Goal: Task Accomplishment & Management: Complete application form

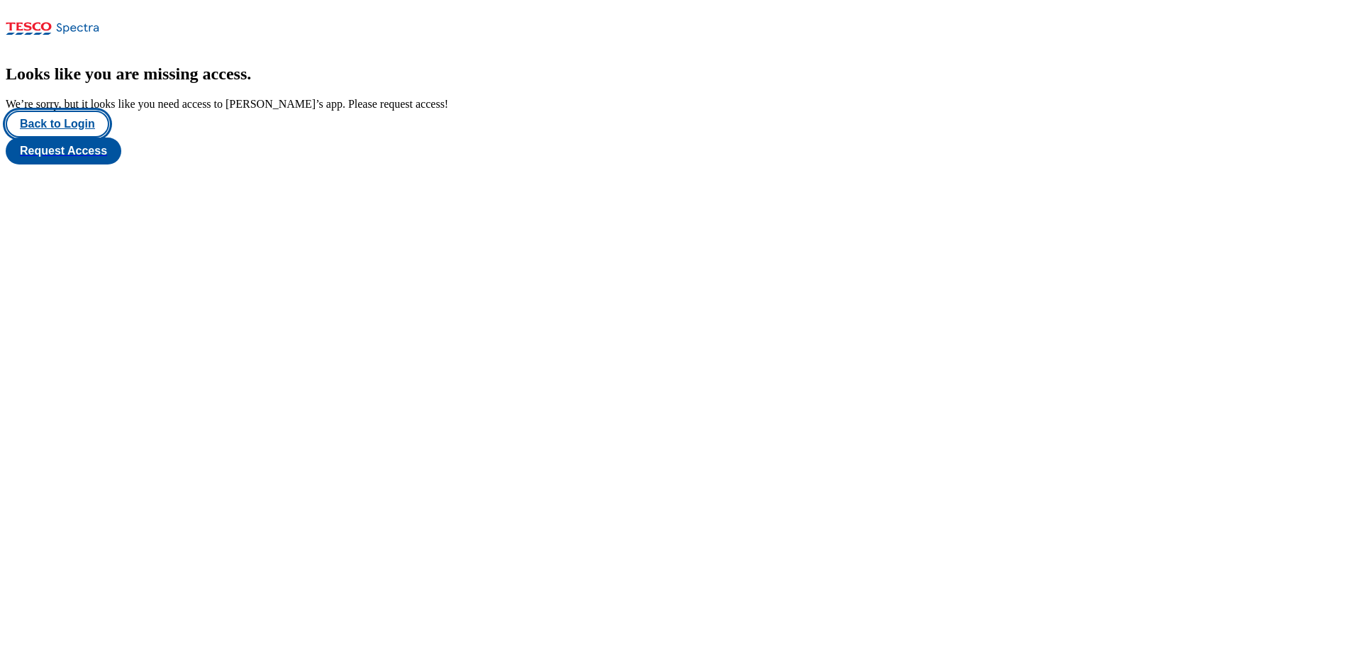
click at [84, 138] on button "Back to Login" at bounding box center [58, 124] width 104 height 27
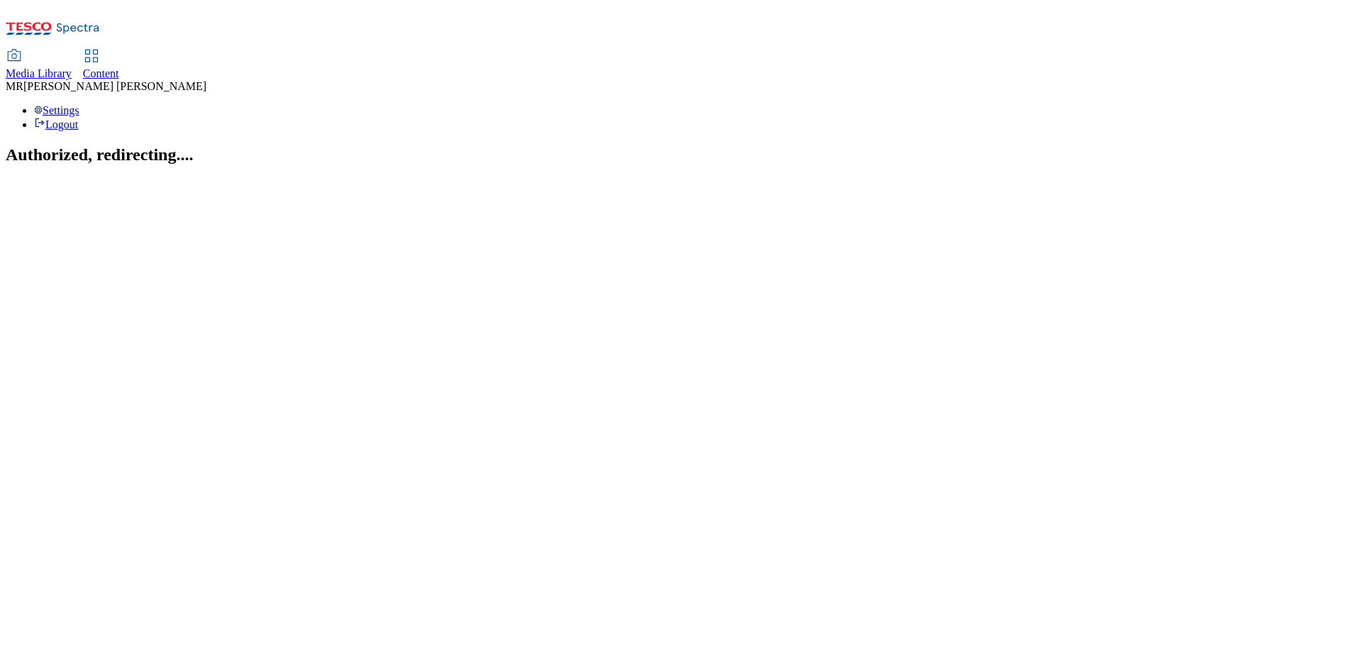
click at [119, 67] on span "Content" at bounding box center [101, 73] width 36 height 12
select select "ghs-uk"
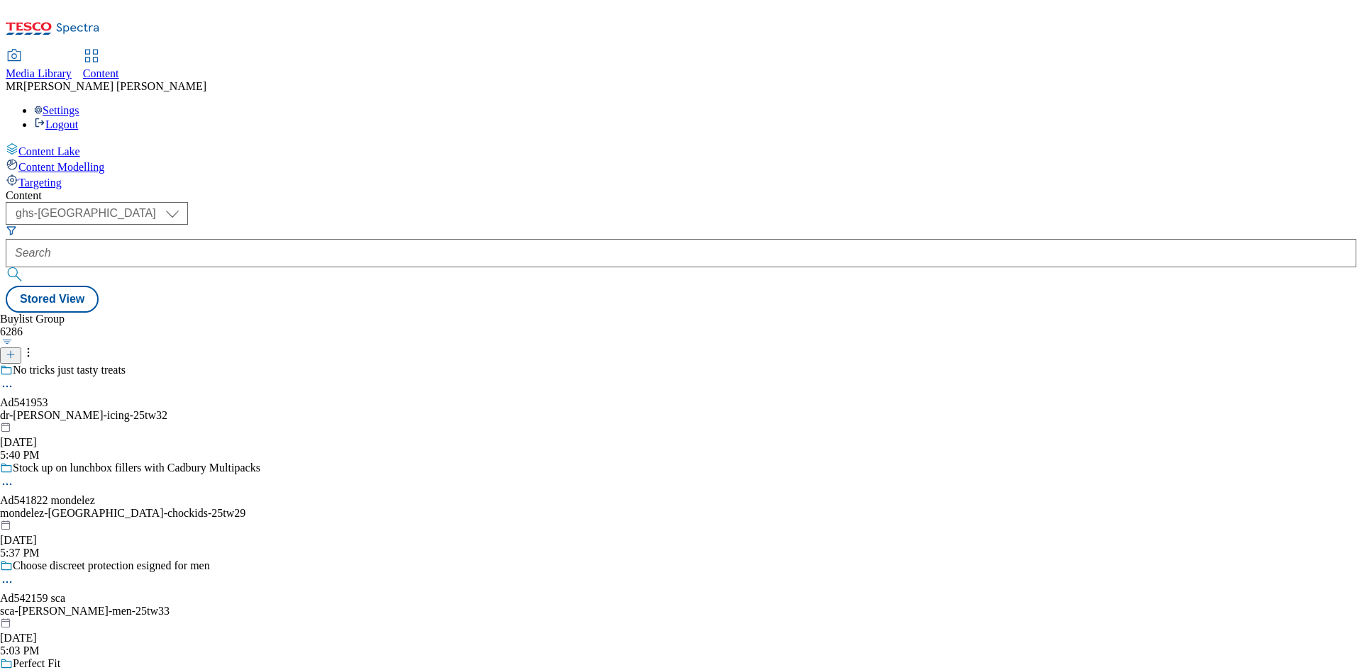
click at [16, 350] on icon at bounding box center [11, 355] width 10 height 10
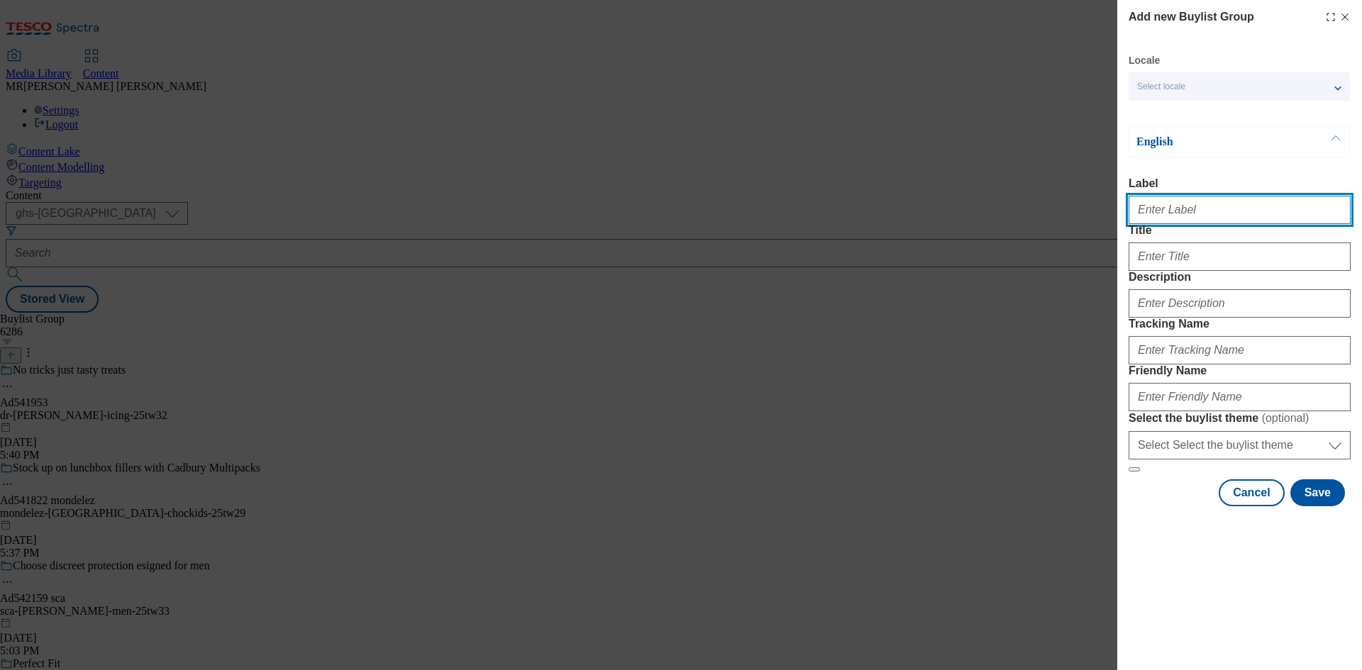
click at [1176, 211] on input "Label" at bounding box center [1240, 210] width 222 height 28
paste input "542213"
click at [1137, 215] on input "542213" at bounding box center [1240, 210] width 222 height 28
type input "Ad542213"
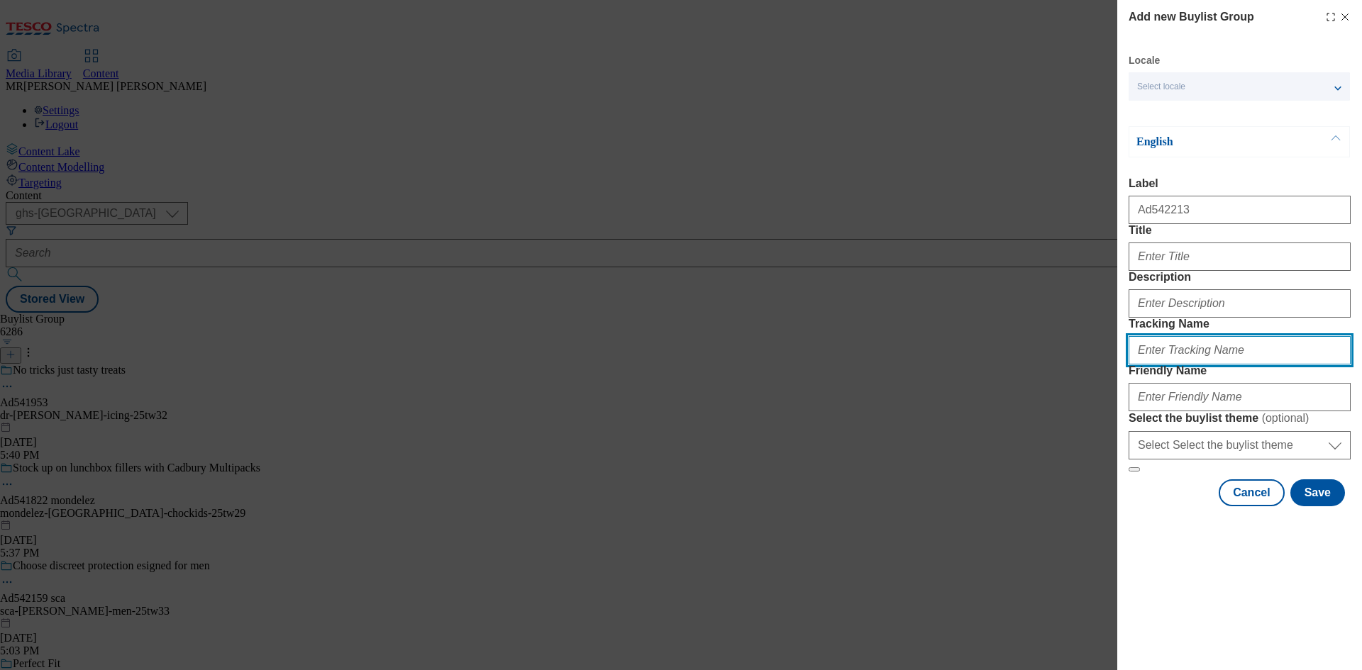
click at [1150, 365] on input "Tracking Name" at bounding box center [1240, 350] width 222 height 28
paste input "542213"
type input "DH_AD542213"
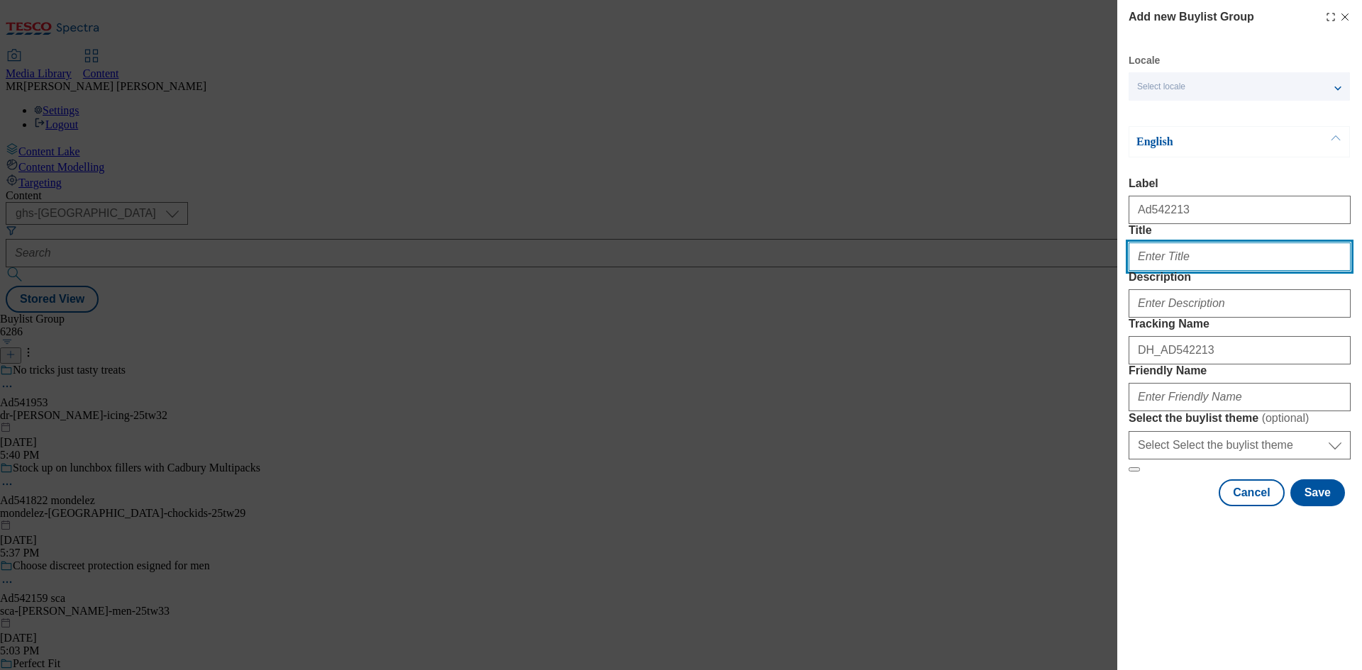
click at [1146, 271] on input "Title" at bounding box center [1240, 257] width 222 height 28
paste input "HOUMOUS"
drag, startPoint x: 1141, startPoint y: 286, endPoint x: 1215, endPoint y: 296, distance: 75.1
click at [1215, 271] on input "HOUMOUS" at bounding box center [1240, 257] width 222 height 28
type input "Houmous at home in minutes"
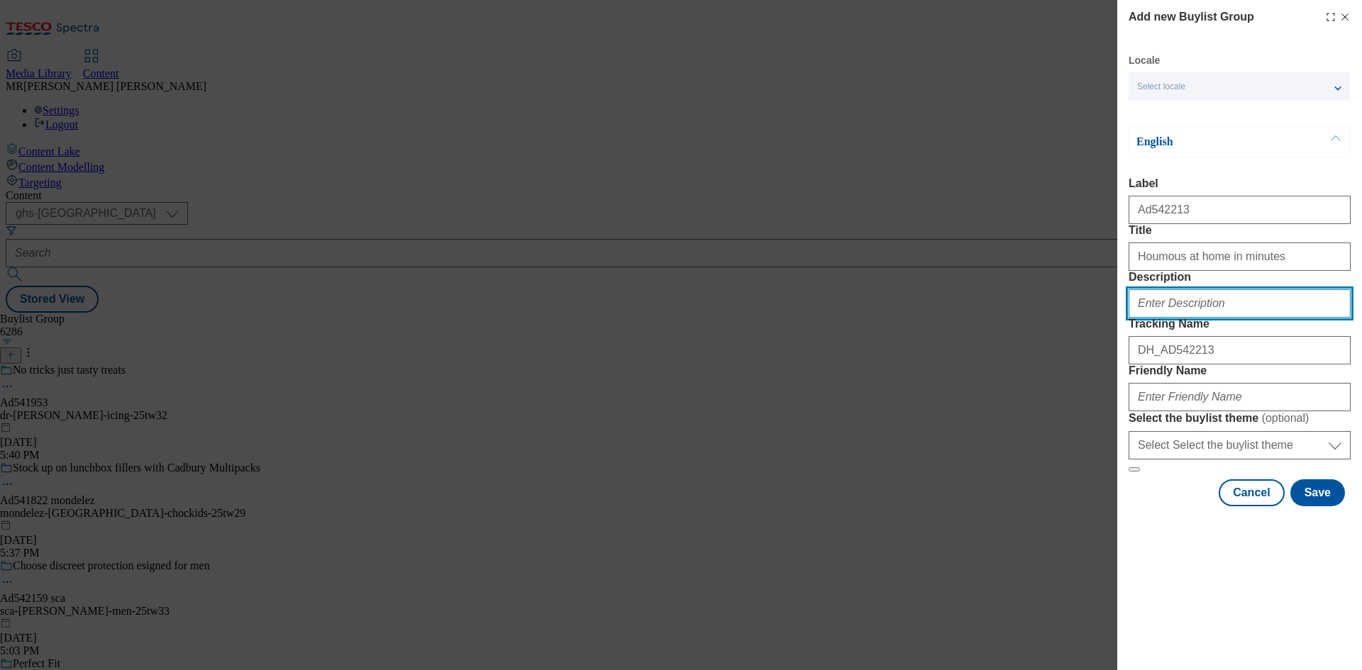
click at [1179, 318] on input "Description" at bounding box center [1240, 303] width 222 height 28
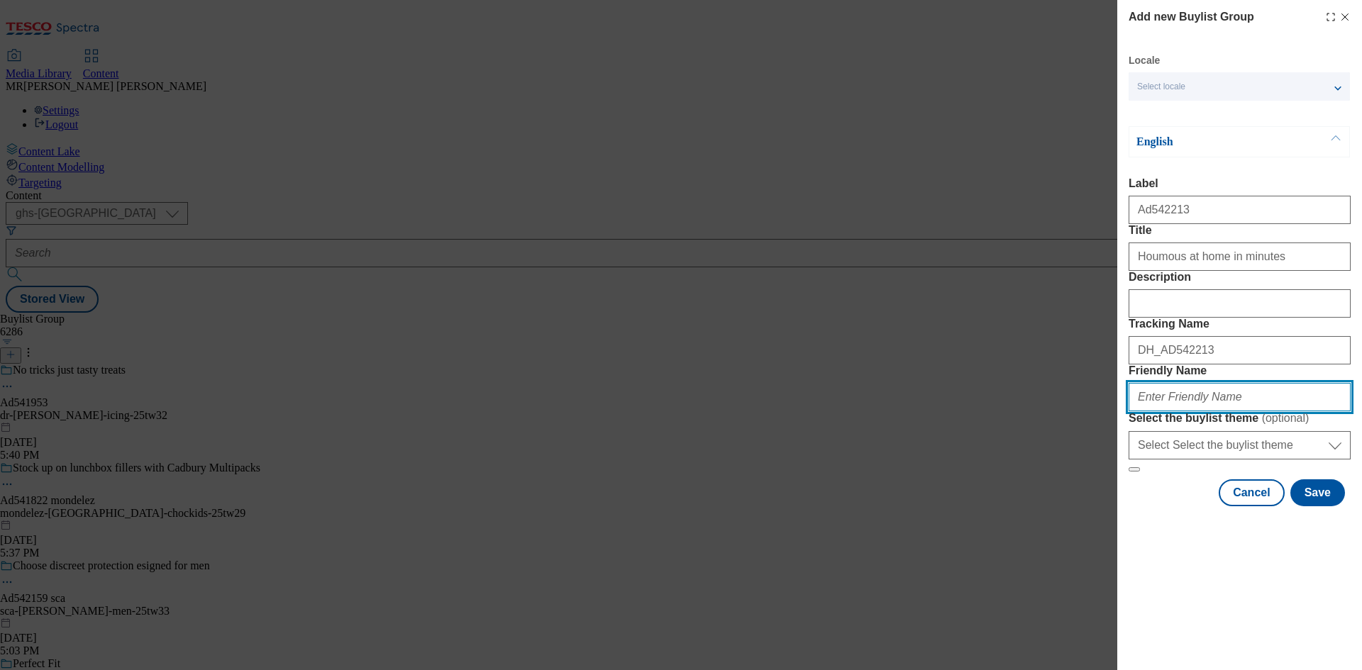
click at [1178, 411] on input "Friendly Name" at bounding box center [1240, 397] width 222 height 28
paste input "31"
type input "abf-alfez-25tw31"
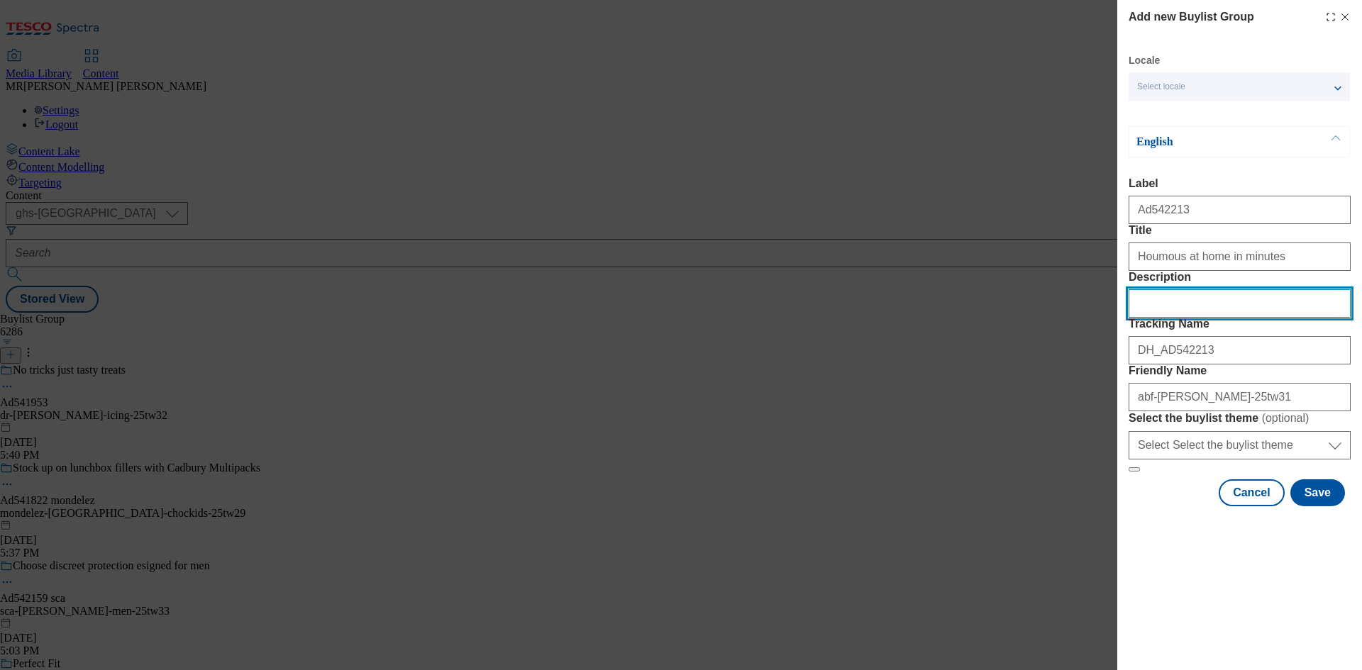
click at [1210, 318] on input "Description" at bounding box center [1240, 303] width 222 height 28
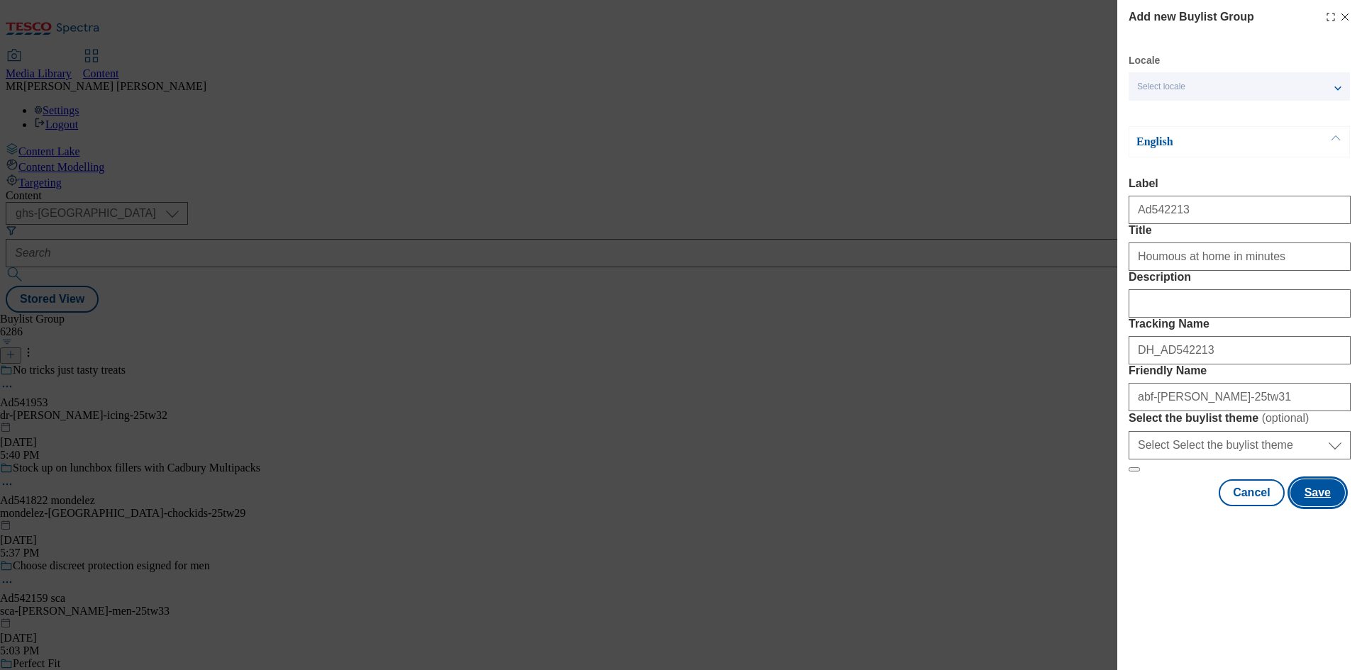
click at [1323, 507] on button "Save" at bounding box center [1317, 493] width 55 height 27
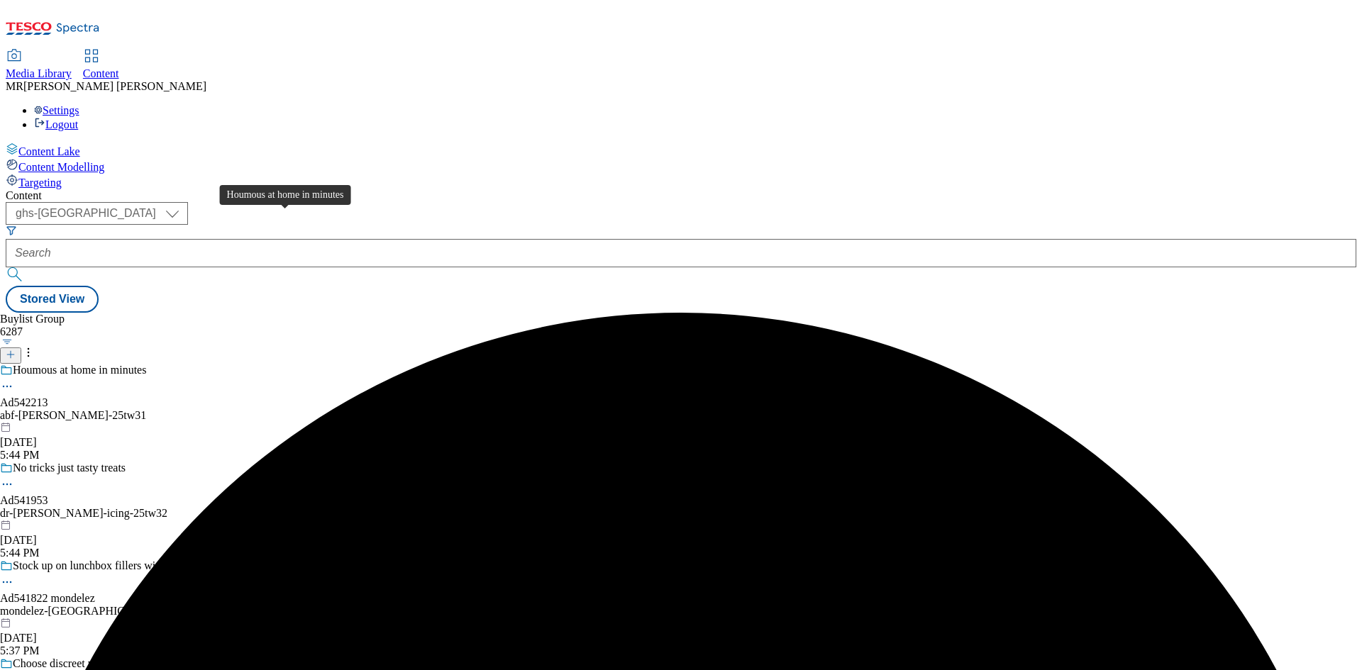
click at [146, 364] on div "Houmous at home in minutes" at bounding box center [79, 370] width 133 height 13
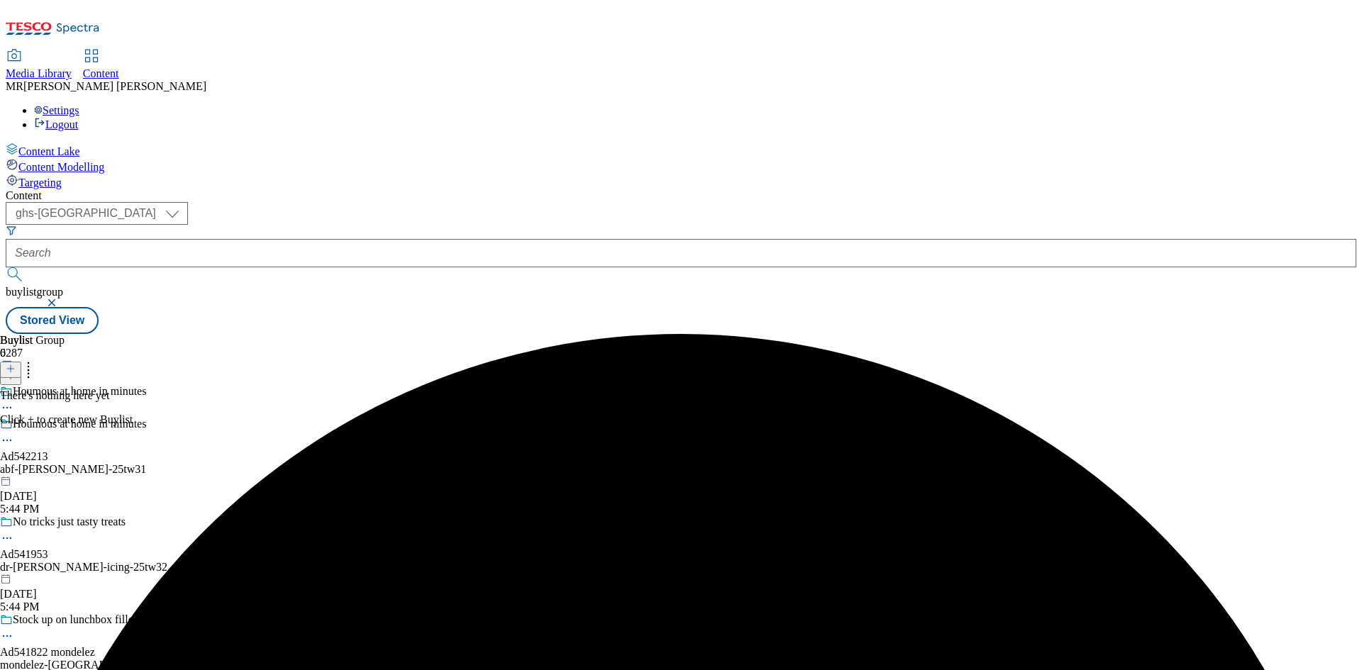
click at [21, 362] on button at bounding box center [10, 370] width 21 height 16
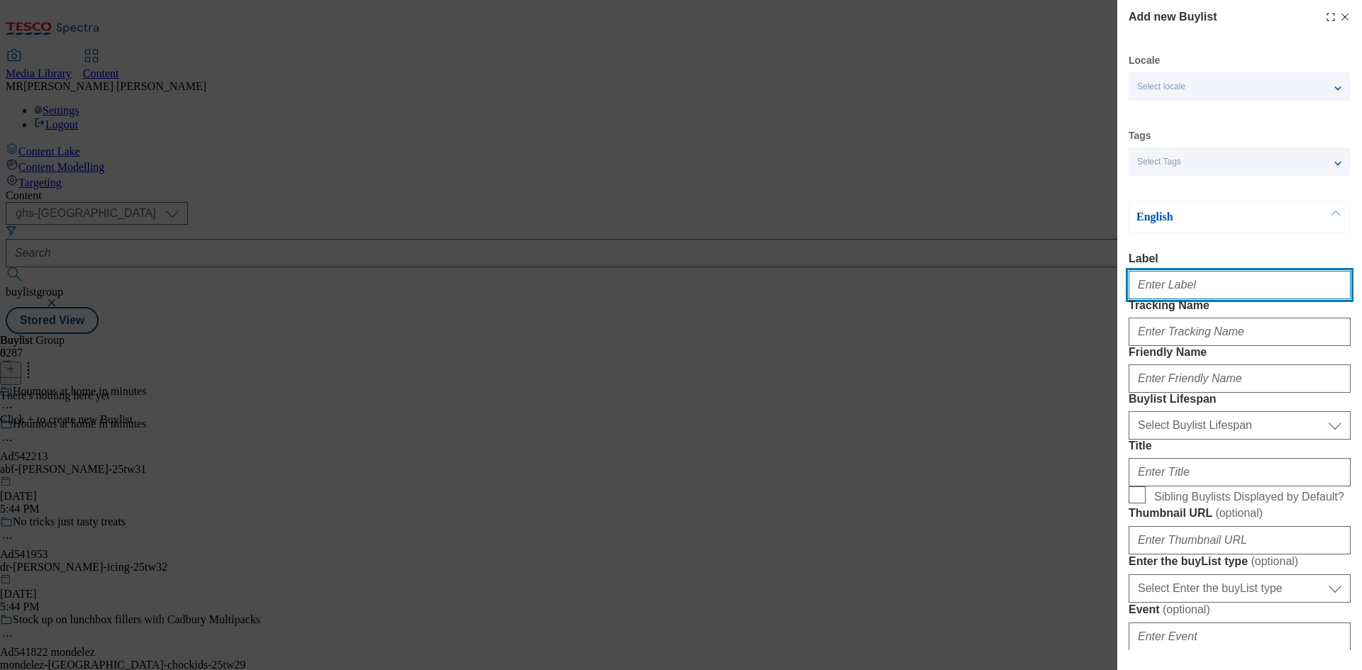
click at [1162, 289] on input "Label" at bounding box center [1240, 285] width 222 height 28
paste input "Ad542213"
type input "Ad542213"
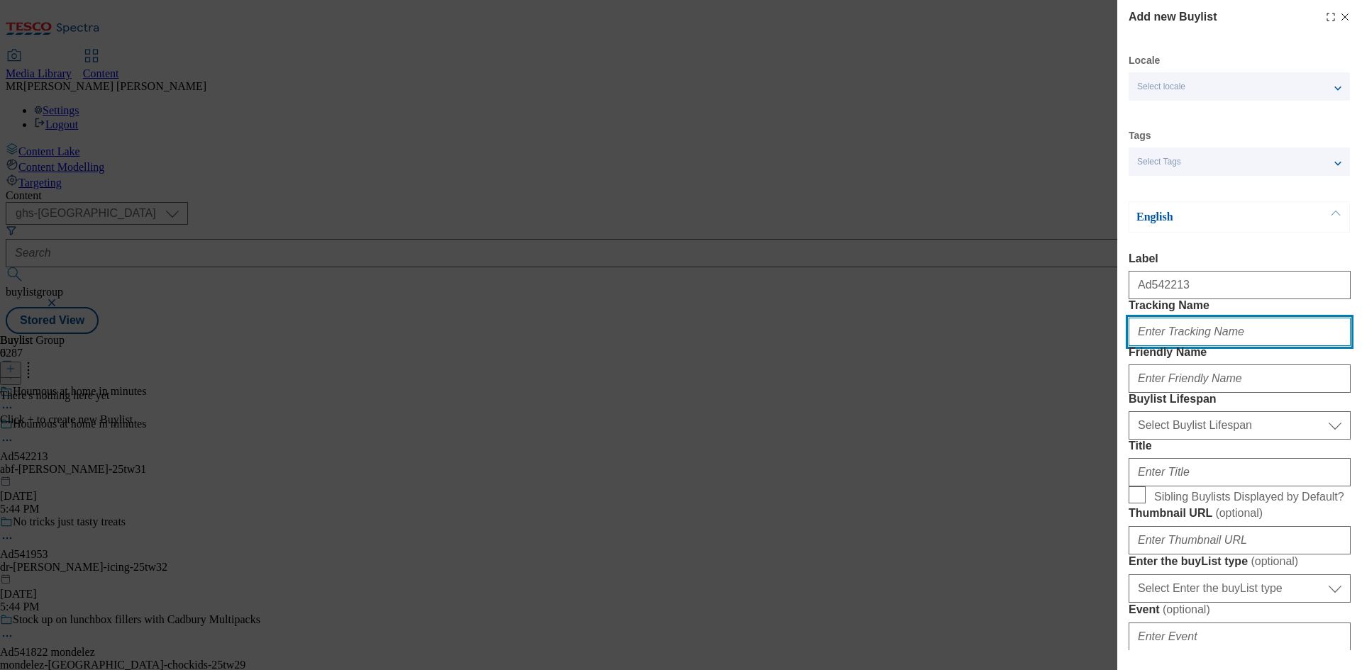
click at [1171, 346] on input "Tracking Name" at bounding box center [1240, 332] width 222 height 28
paste input "Ad542213"
drag, startPoint x: 1155, startPoint y: 363, endPoint x: 1166, endPoint y: 363, distance: 10.7
click at [1166, 346] on input "DH_Ad542213" at bounding box center [1240, 332] width 222 height 28
type input "DH_AD542213"
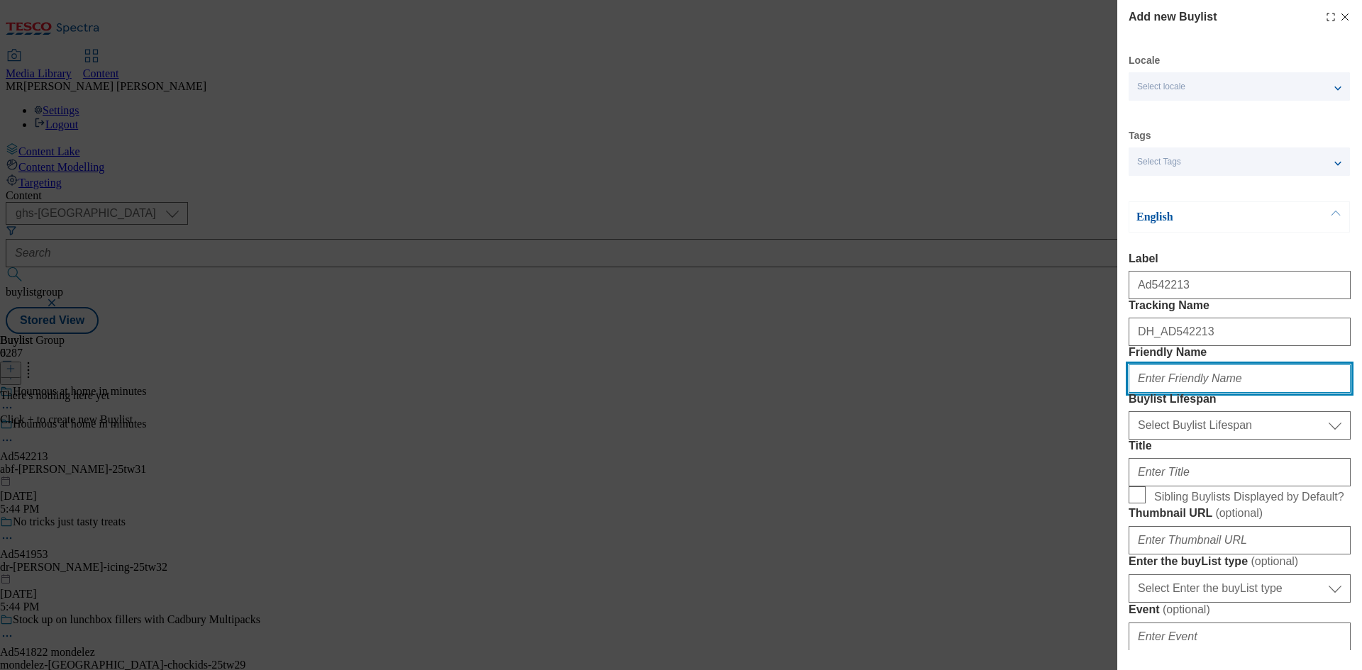
click at [1172, 393] on input "Friendly Name" at bounding box center [1240, 379] width 222 height 28
type input "abf"
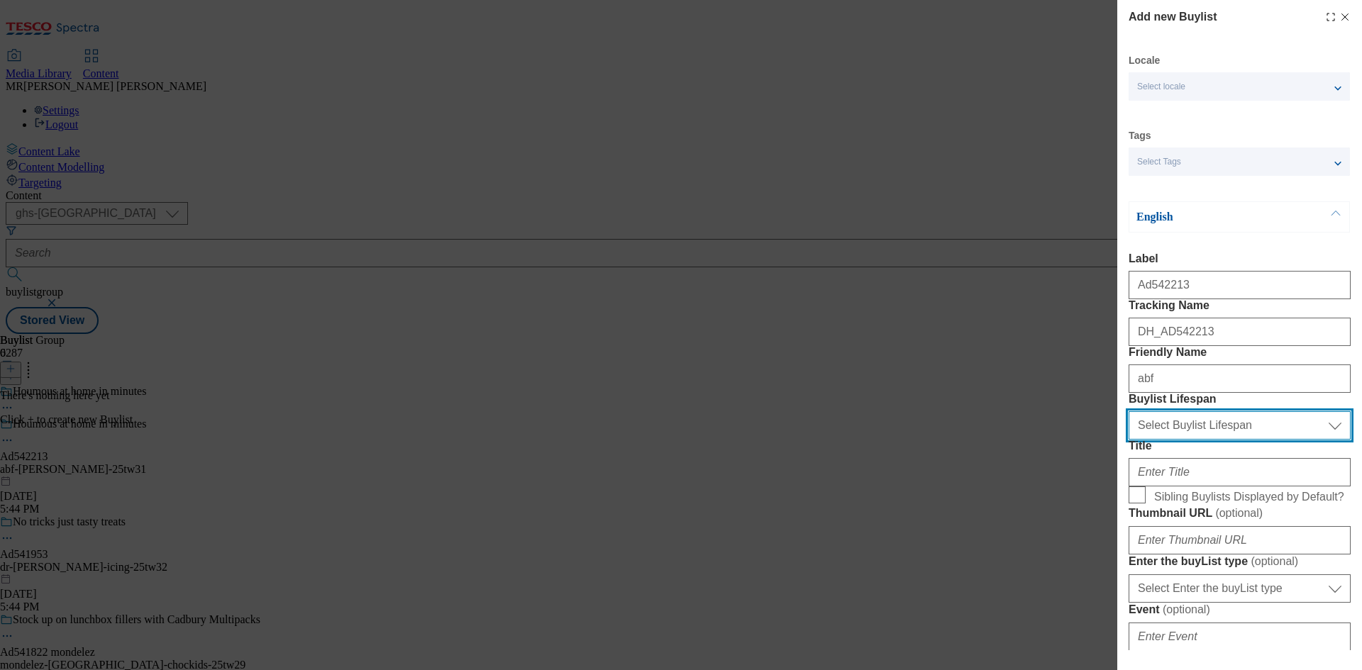
click at [1167, 440] on select "Select Buylist Lifespan evergreen seasonal tactical" at bounding box center [1240, 425] width 222 height 28
select select "tactical"
click at [1129, 440] on select "Select Buylist Lifespan evergreen seasonal tactical" at bounding box center [1240, 425] width 222 height 28
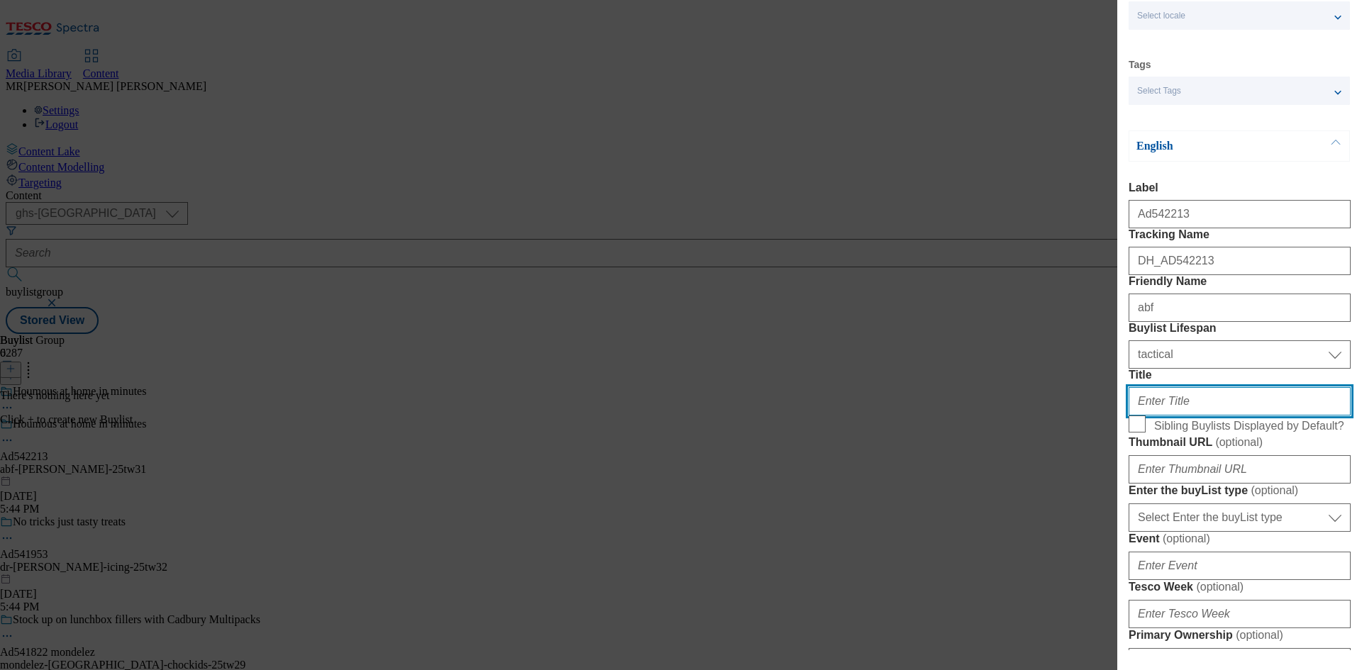
click at [1171, 416] on input "Title" at bounding box center [1240, 401] width 222 height 28
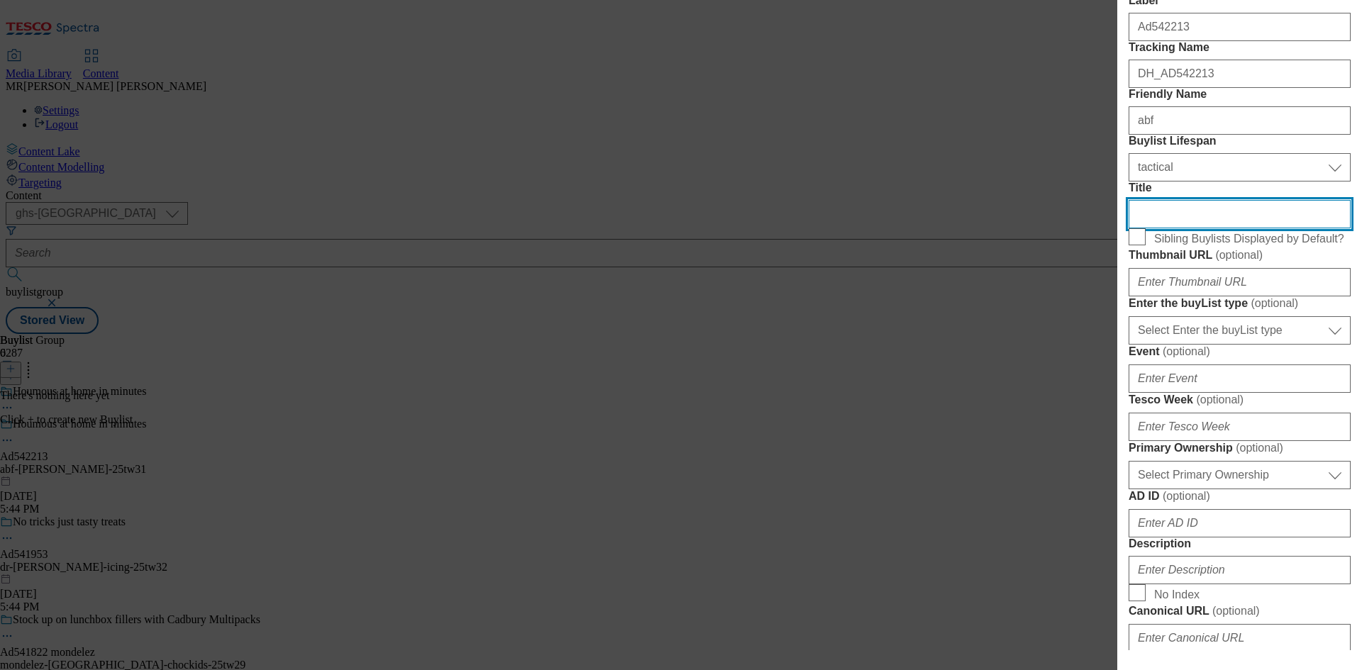
scroll to position [426, 0]
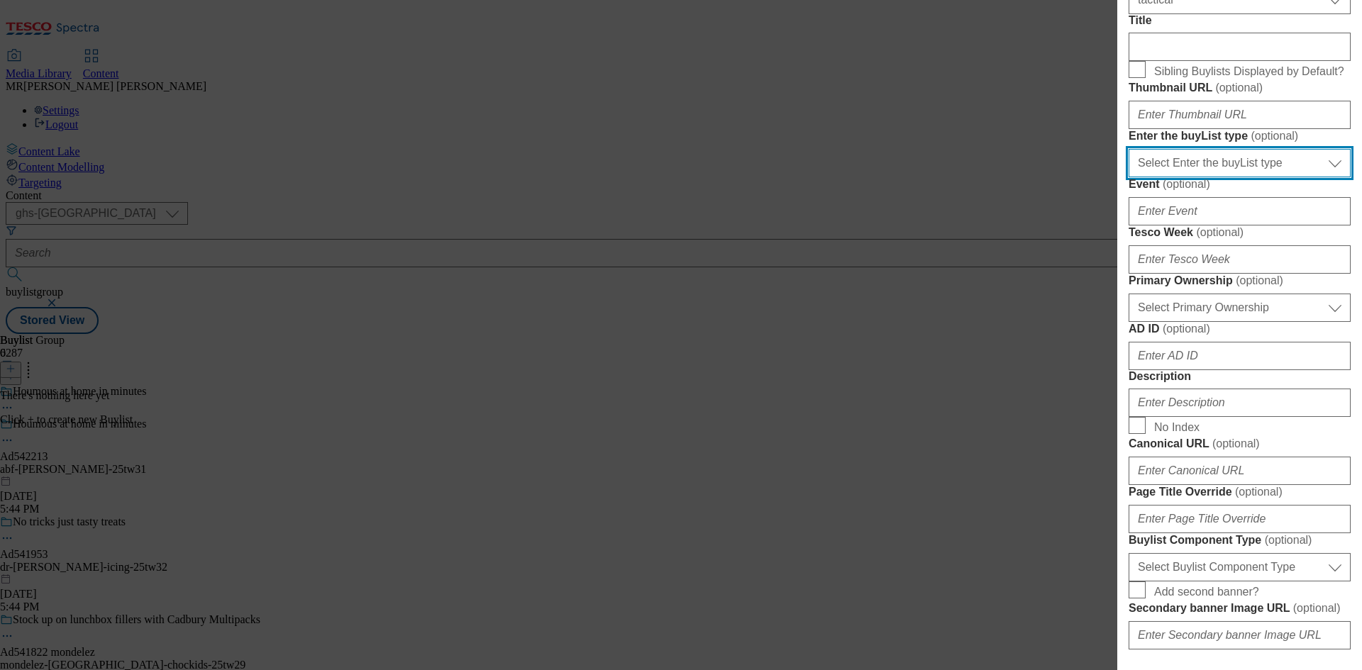
click at [1193, 177] on select "Select Enter the buyList type event supplier funded long term >4 weeks supplier…" at bounding box center [1240, 163] width 222 height 28
select select "supplier funded short term 1-3 weeks"
click at [1129, 177] on select "Select Enter the buyList type event supplier funded long term >4 weeks supplier…" at bounding box center [1240, 163] width 222 height 28
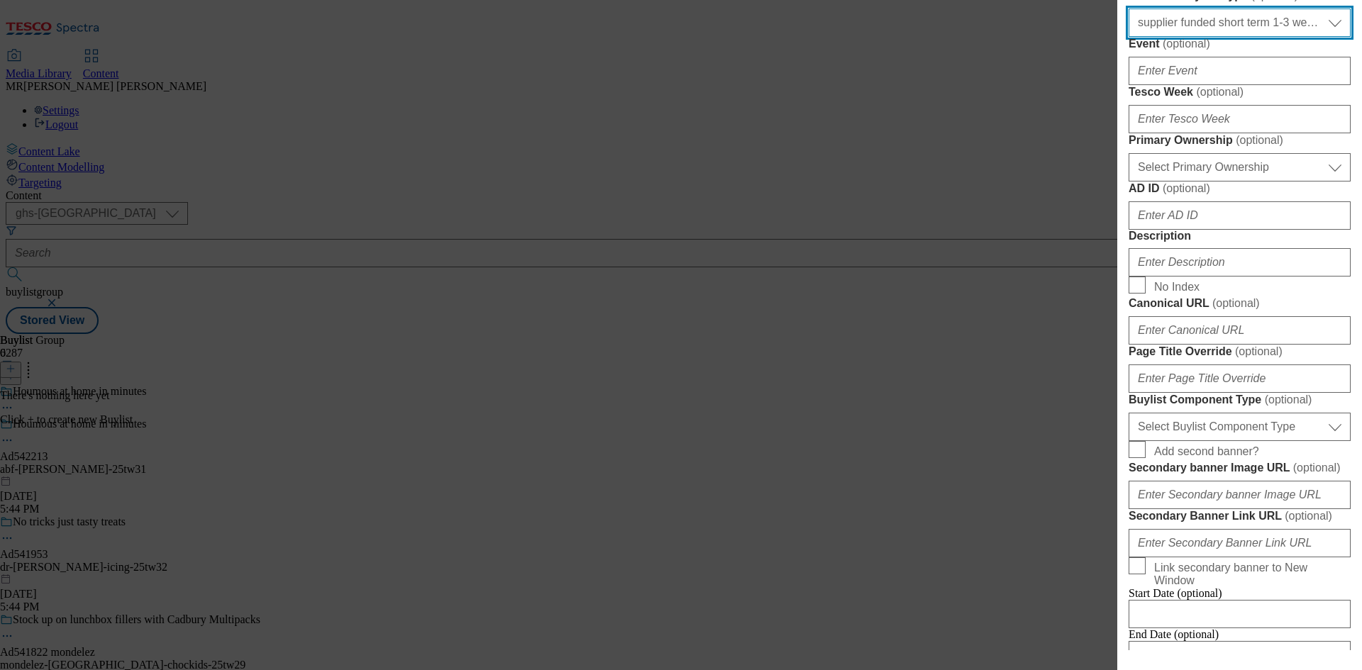
scroll to position [568, 0]
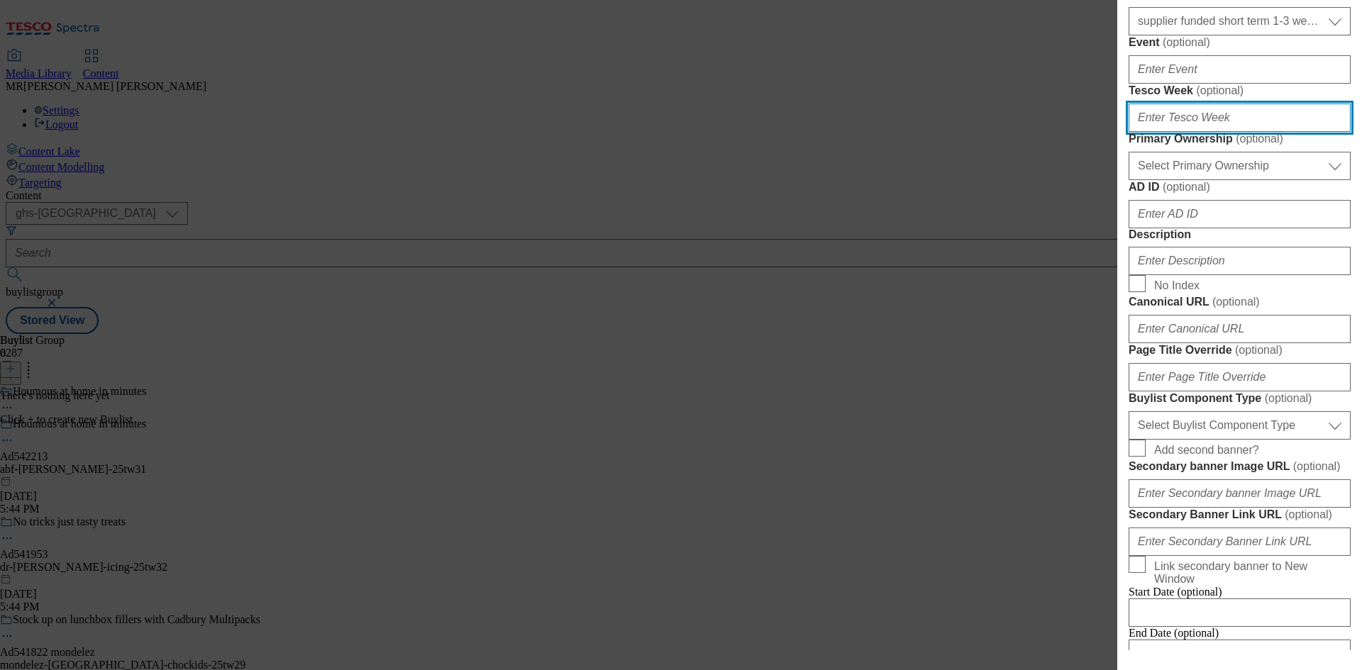
click at [1196, 132] on input "Tesco Week ( optional )" at bounding box center [1240, 118] width 222 height 28
type input "33"
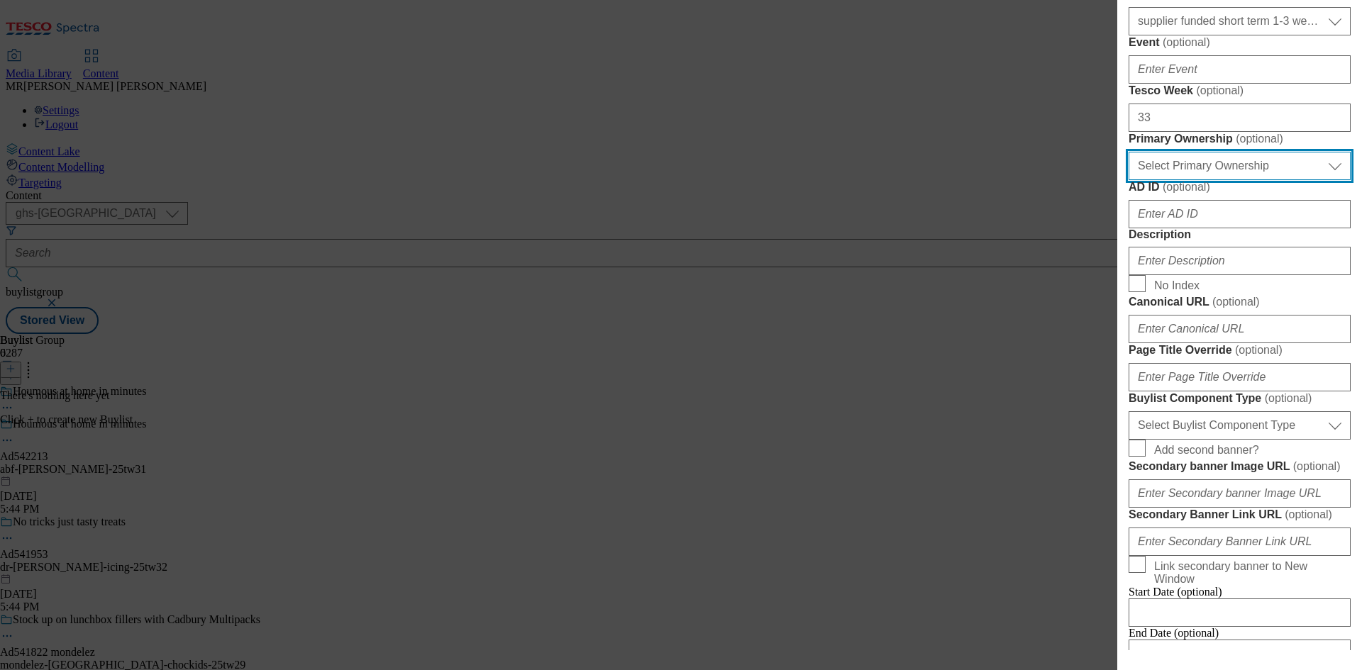
click at [1162, 180] on select "Select Primary Ownership tesco dunnhumby" at bounding box center [1240, 166] width 222 height 28
select select "dunnhumby"
click at [1129, 180] on select "Select Primary Ownership tesco dunnhumby" at bounding box center [1240, 166] width 222 height 28
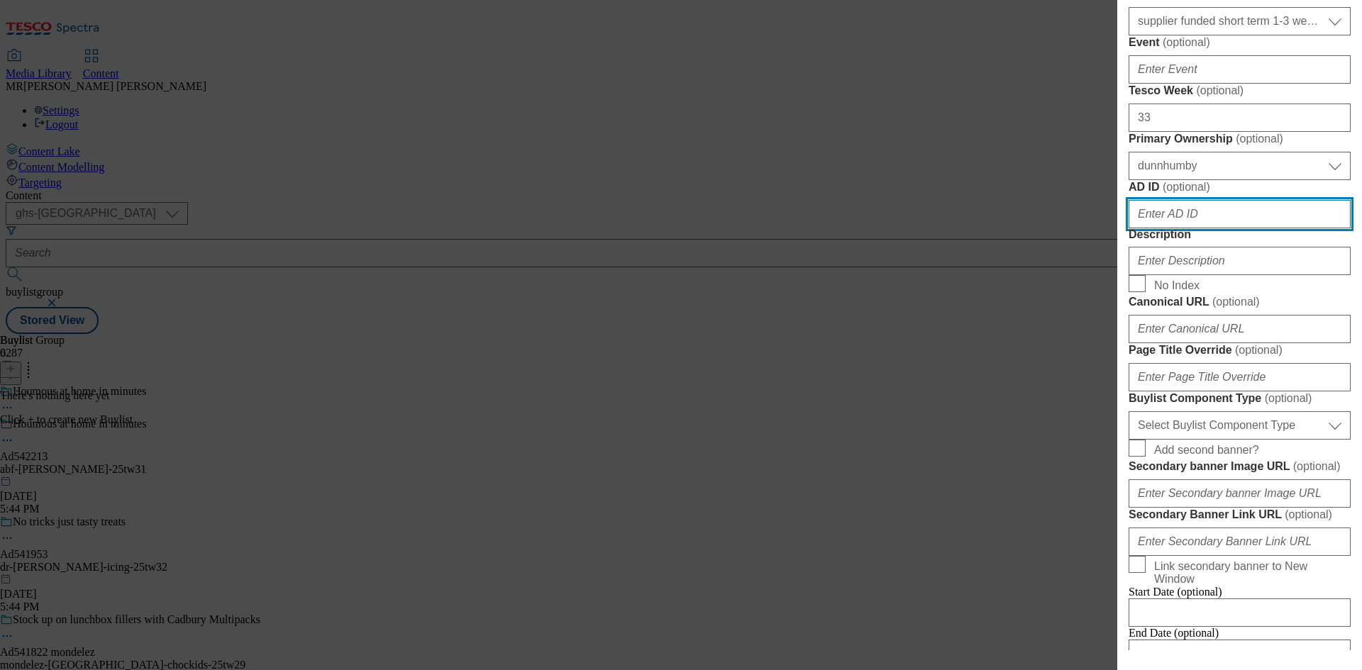
click at [1173, 228] on input "AD ID ( optional )" at bounding box center [1240, 214] width 222 height 28
paste input "Ad542213 Alfez TW33 Brand - New"
drag, startPoint x: 1147, startPoint y: 472, endPoint x: 1110, endPoint y: 472, distance: 37.6
click at [1115, 472] on div "Add new Buylist Locale Select locale English Welsh Tags Select Tags fnf marketp…" at bounding box center [681, 335] width 1362 height 670
drag, startPoint x: 1163, startPoint y: 471, endPoint x: 1361, endPoint y: 494, distance: 199.2
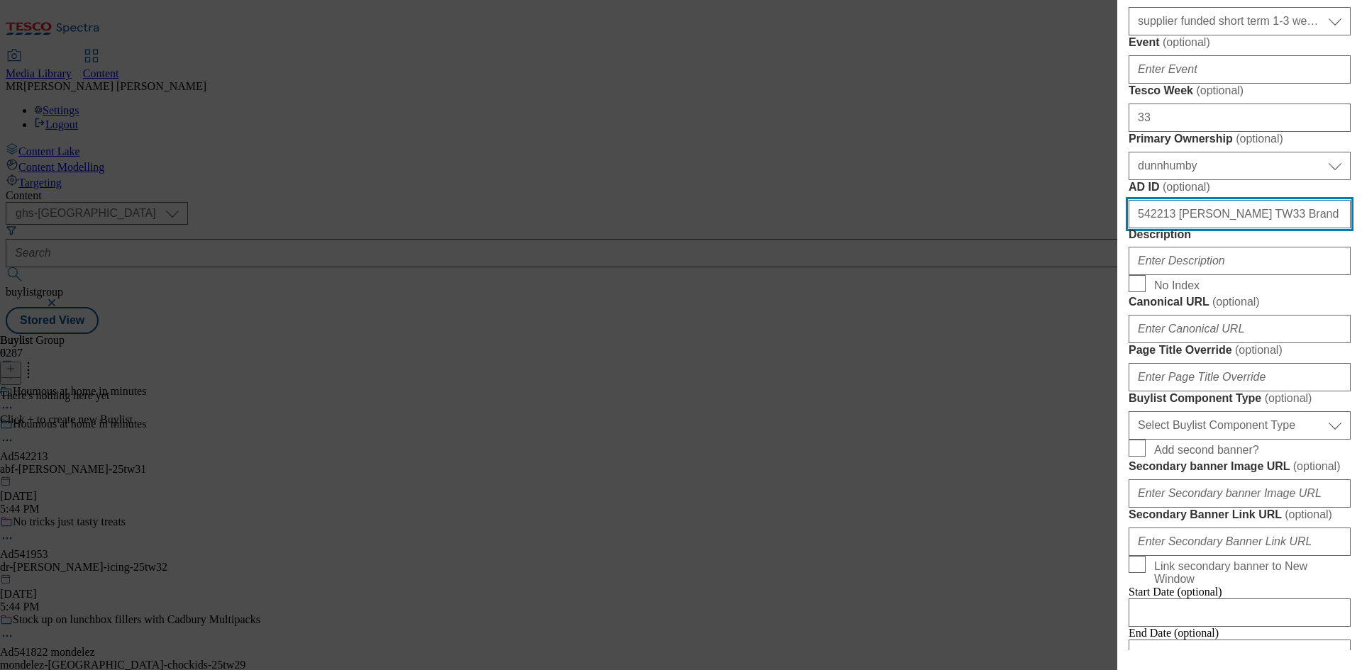
click at [1361, 494] on div "Add new Buylist Locale Select locale English Welsh Tags Select Tags fnf marketp…" at bounding box center [1239, 325] width 245 height 651
type input "542213"
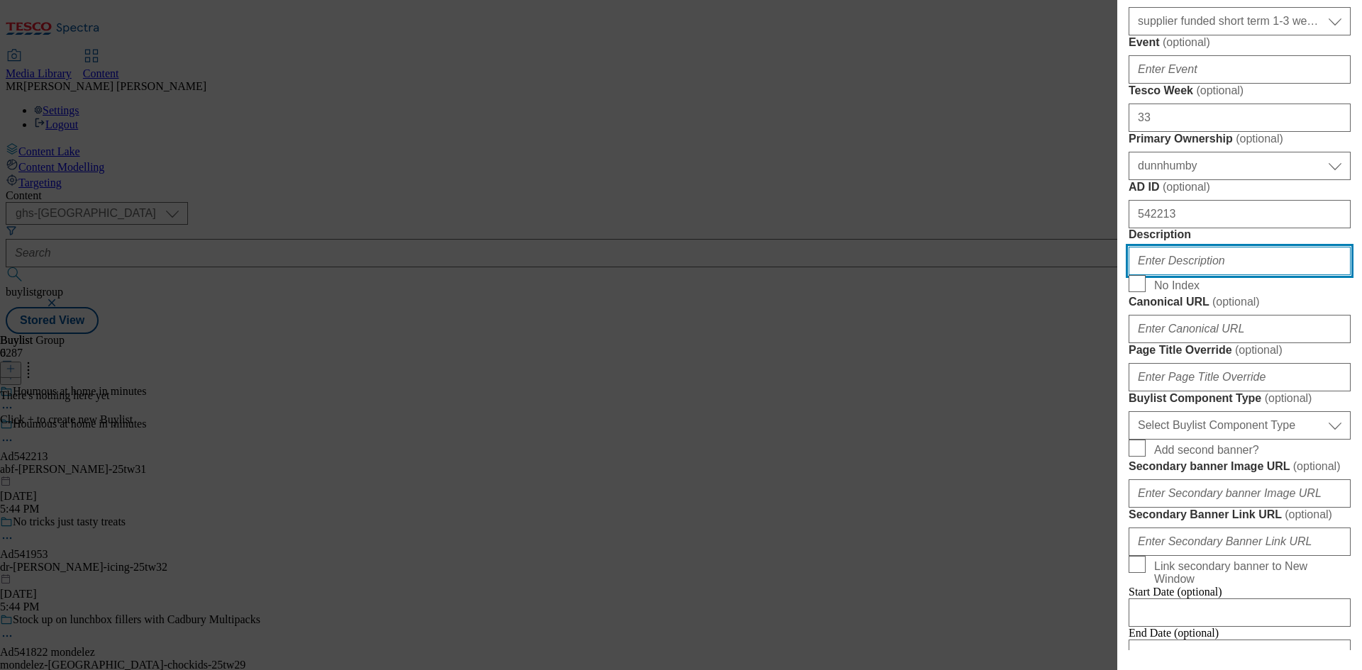
click at [1193, 275] on input "Description" at bounding box center [1240, 261] width 222 height 28
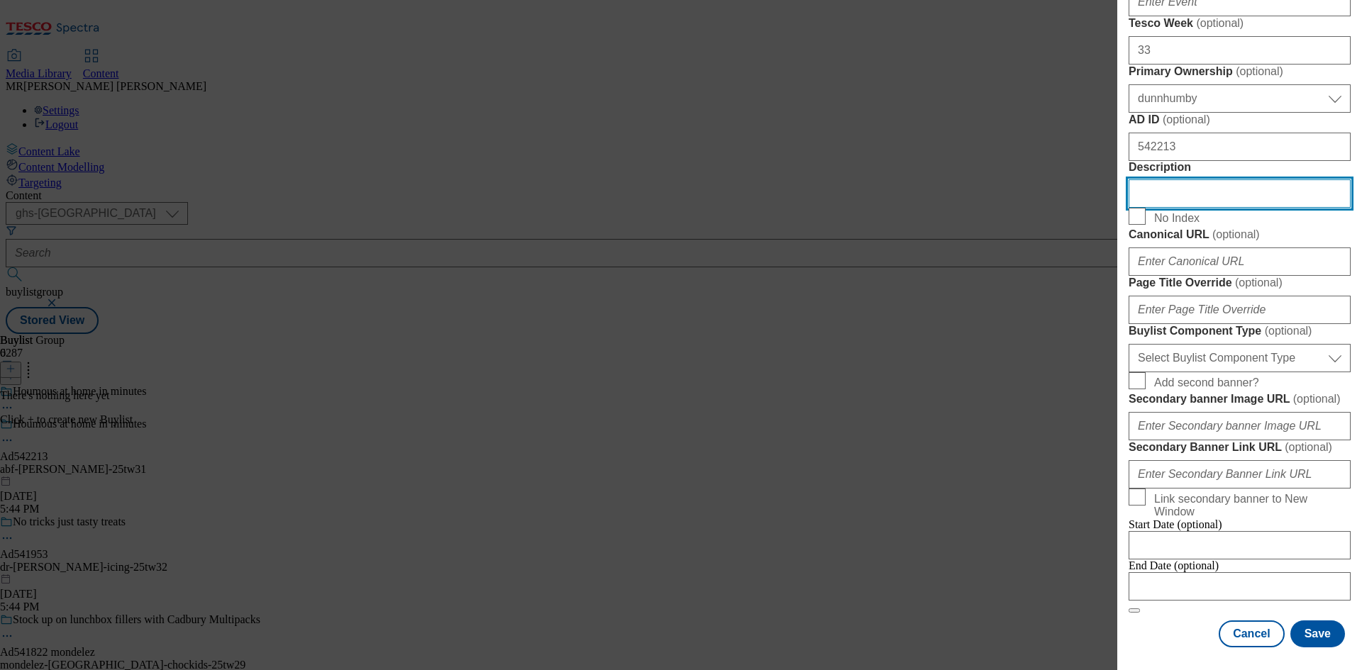
scroll to position [1135, 0]
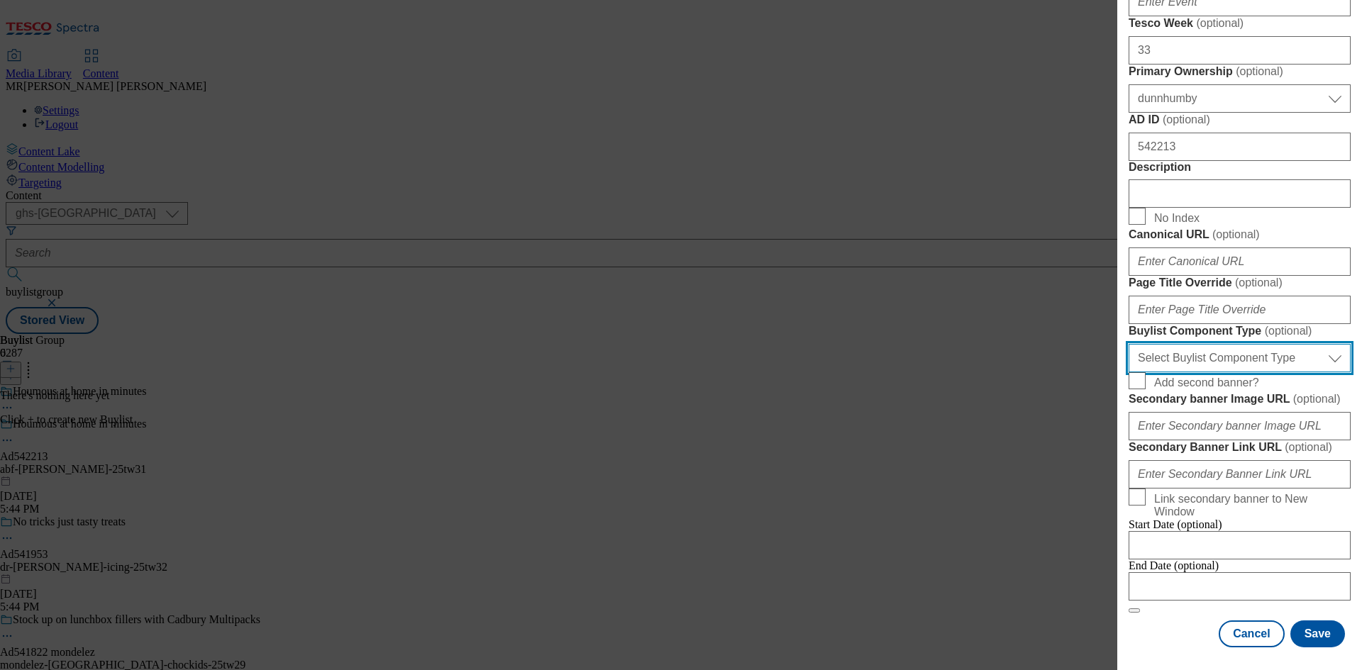
click at [1195, 344] on select "Select Buylist Component Type Banner Competition Header Meal" at bounding box center [1240, 358] width 222 height 28
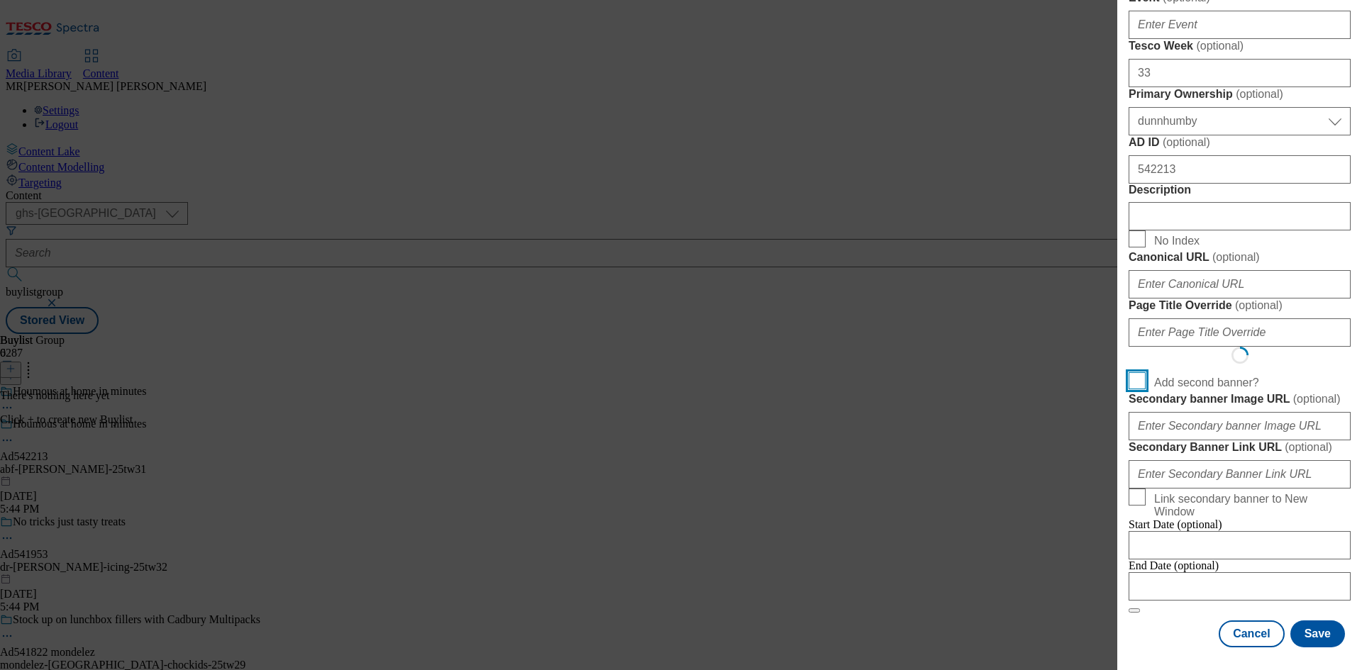
scroll to position [1107, 0]
select select "Banner"
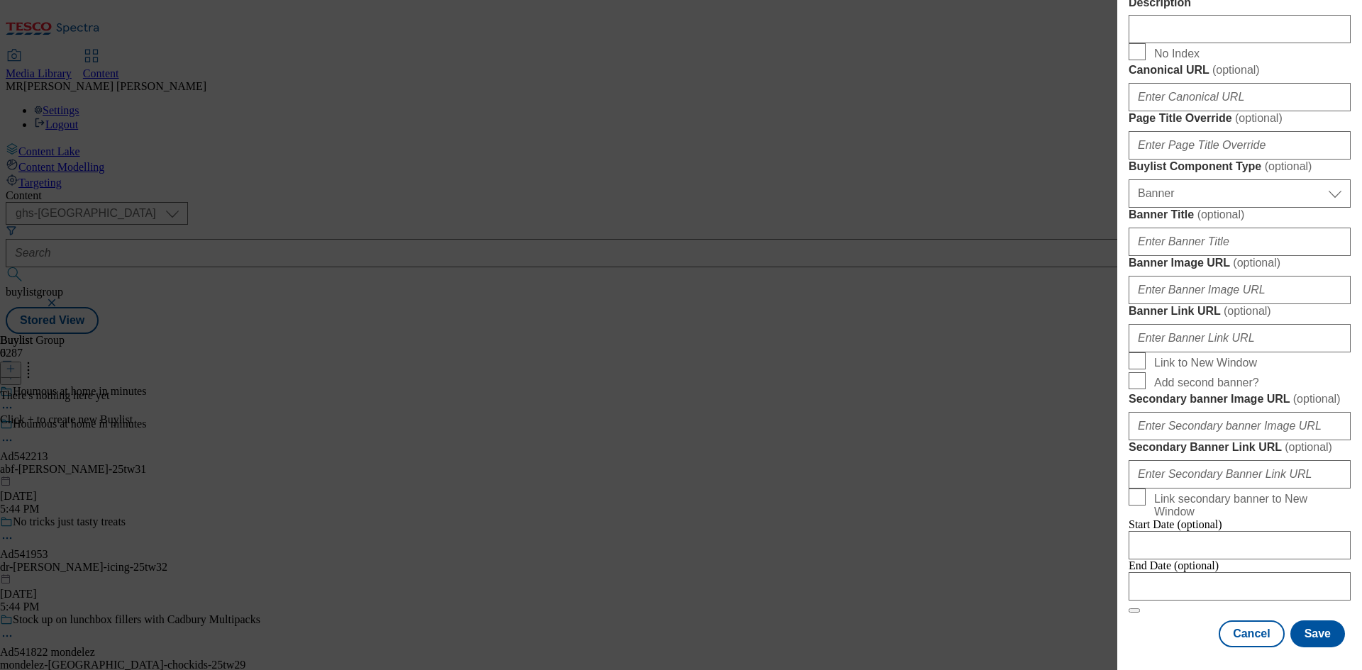
scroll to position [1406, 0]
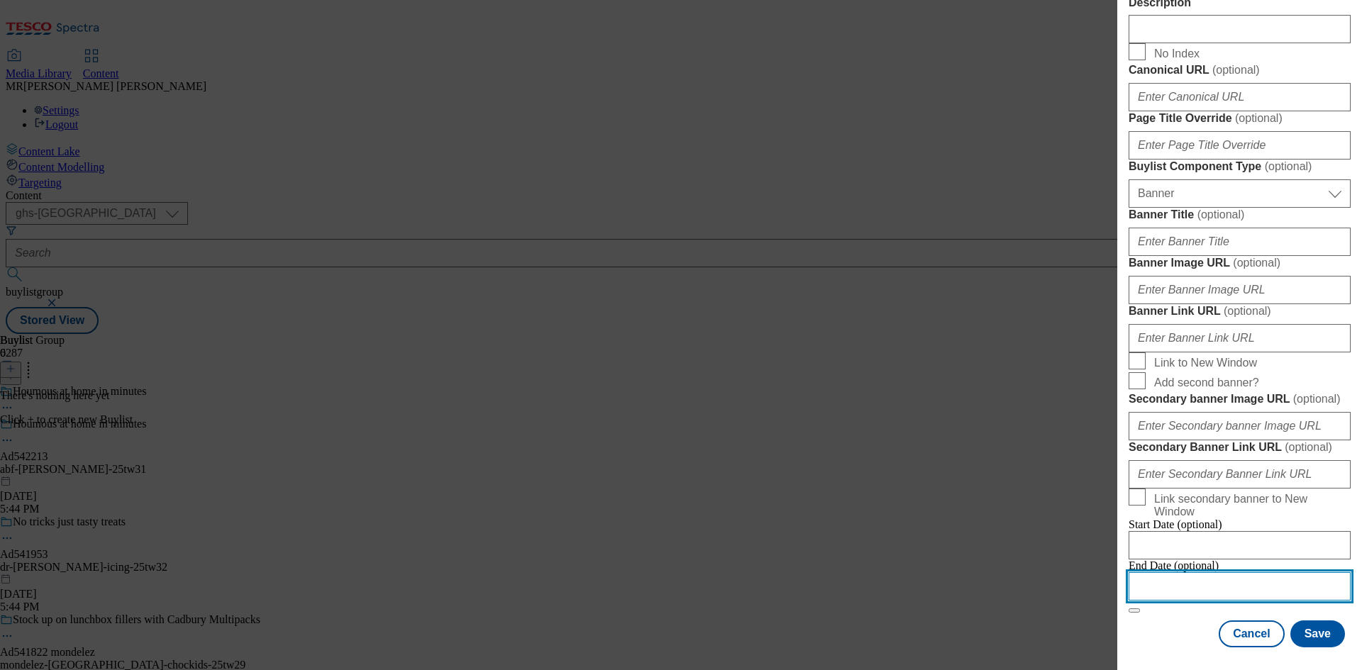
click at [1163, 573] on input "Modal" at bounding box center [1240, 587] width 222 height 28
select select "2025"
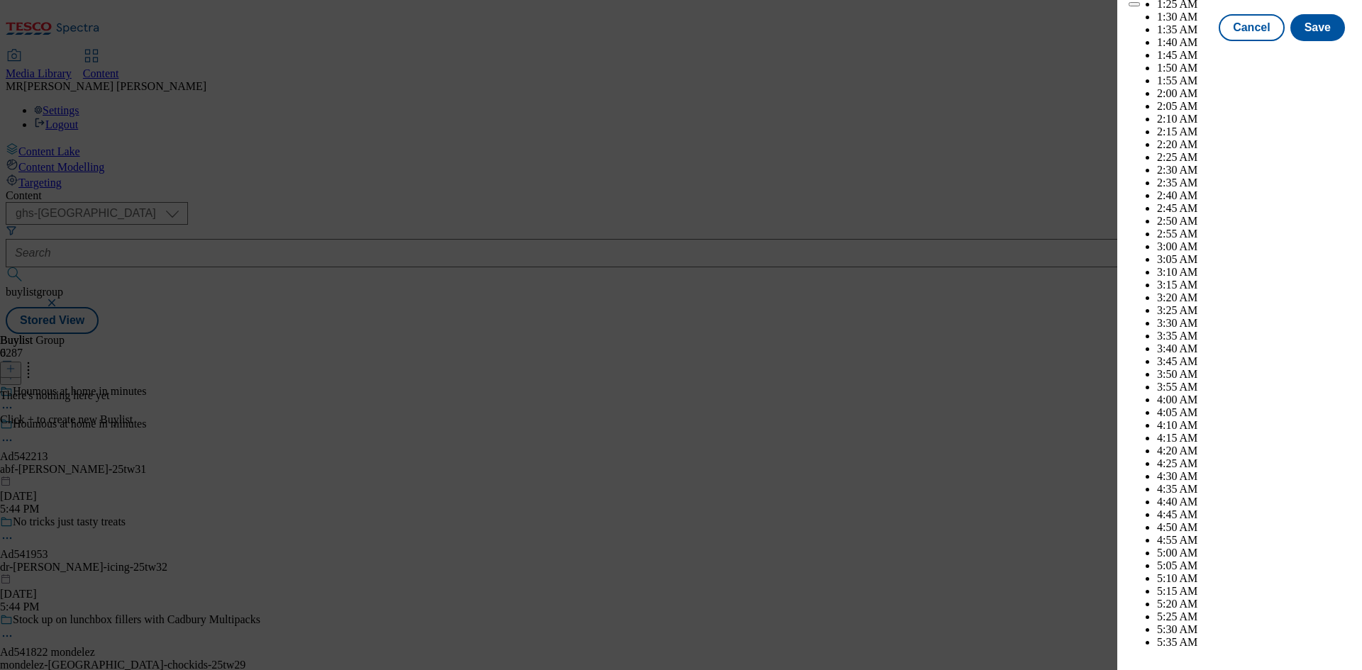
scroll to position [5582, 0]
select select "December"
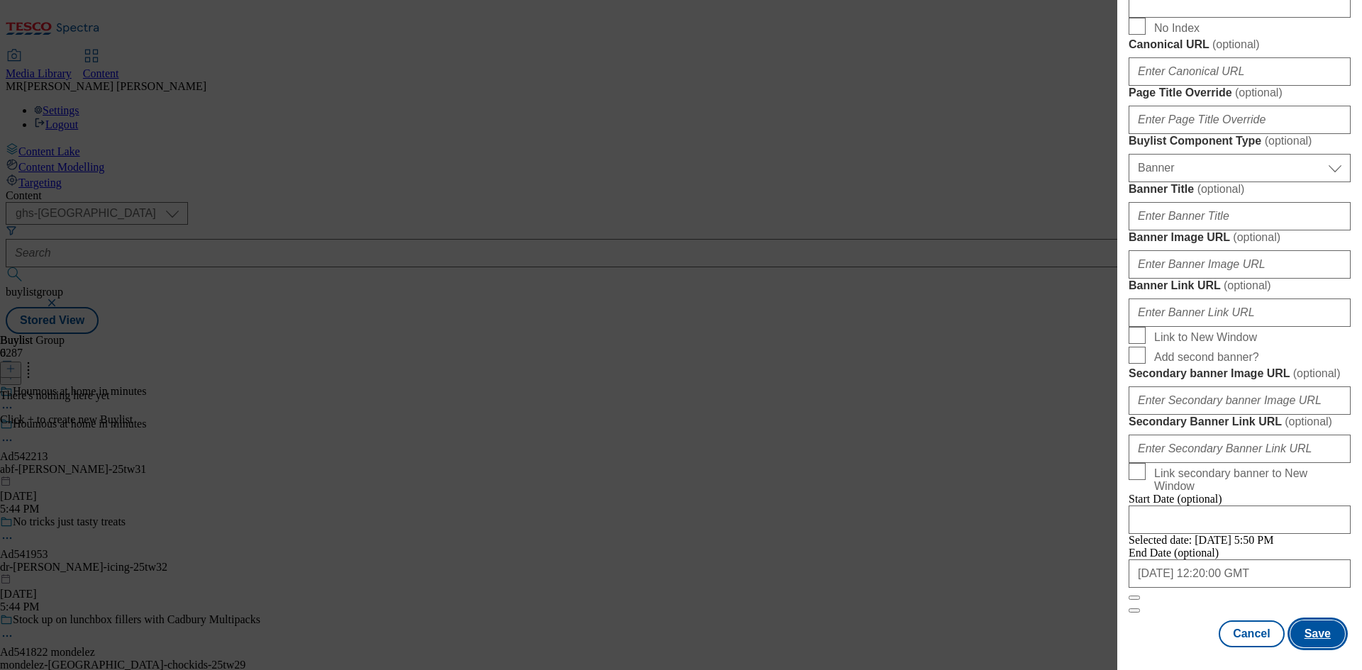
click at [1307, 636] on button "Save" at bounding box center [1317, 634] width 55 height 27
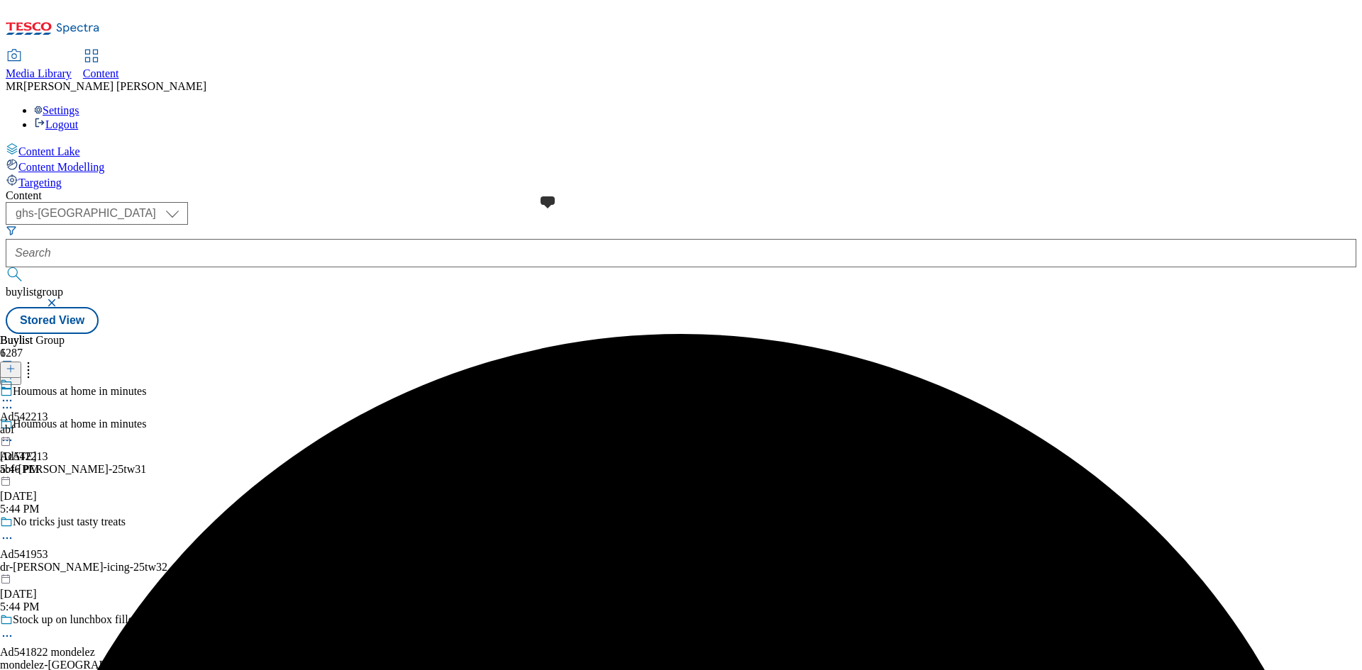
click at [13, 378] on span at bounding box center [13, 386] width 0 height 16
click at [14, 426] on icon at bounding box center [7, 433] width 14 height 14
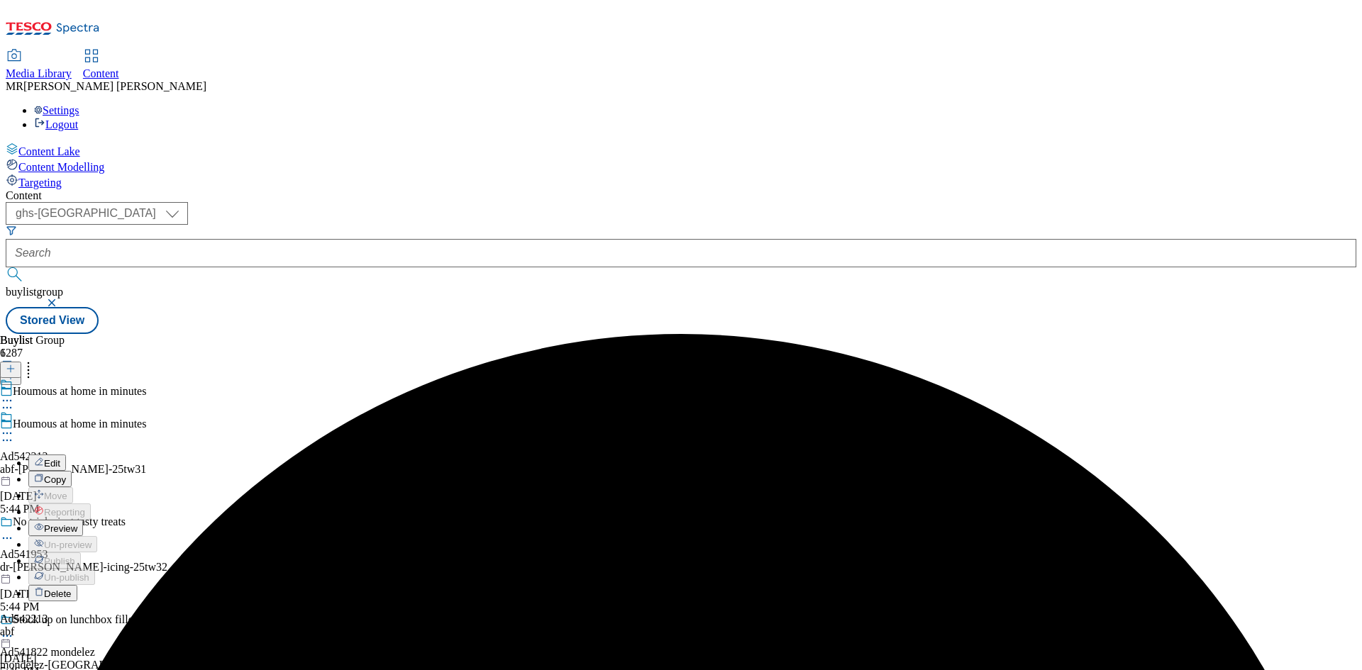
click at [60, 458] on span "Edit" at bounding box center [52, 463] width 16 height 11
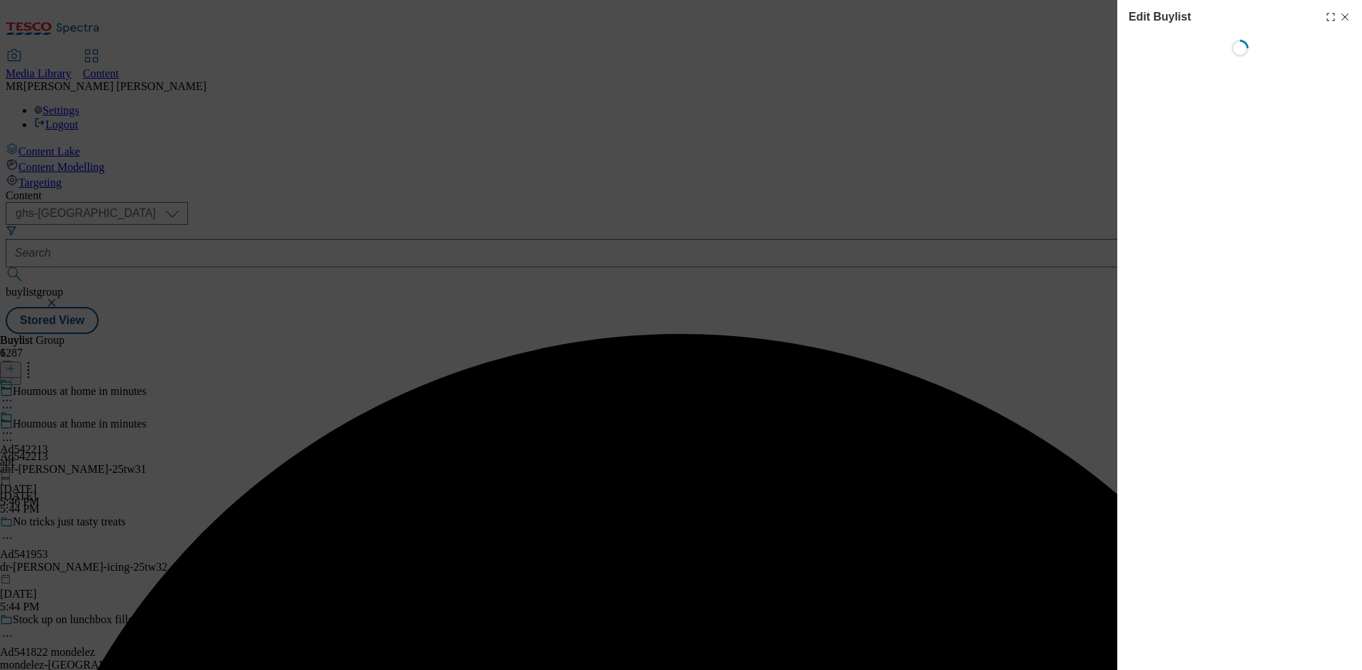
select select "tactical"
select select "supplier funded short term 1-3 weeks"
select select "dunnhumby"
select select "Banner"
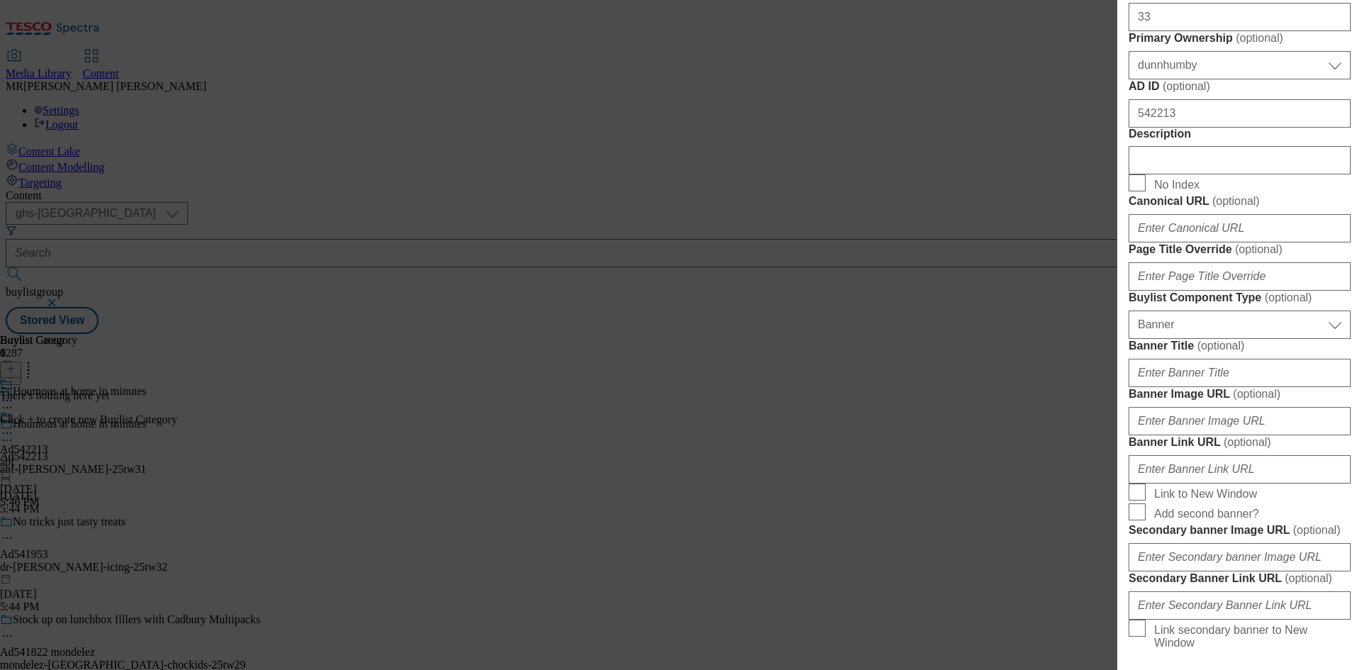
scroll to position [851, 0]
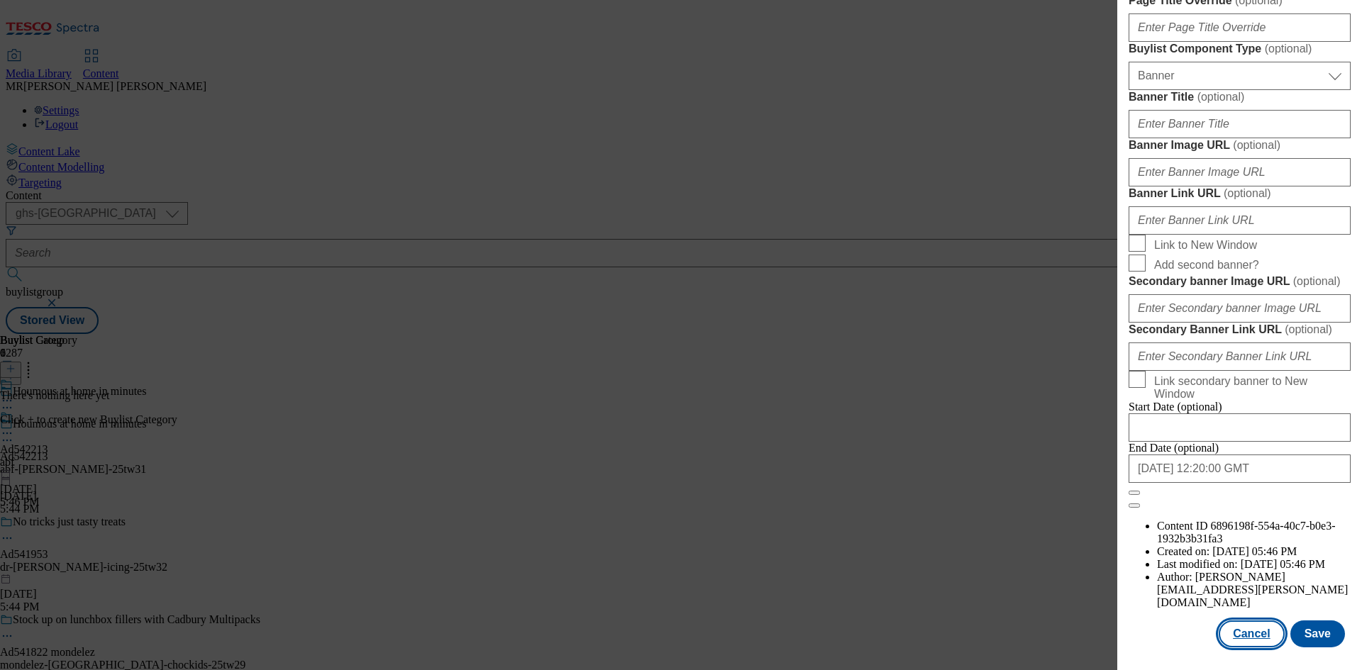
click at [1230, 629] on button "Cancel" at bounding box center [1251, 634] width 65 height 27
select select "tactical"
select select "supplier funded short term 1-3 weeks"
select select "dunnhumby"
select select "Banner"
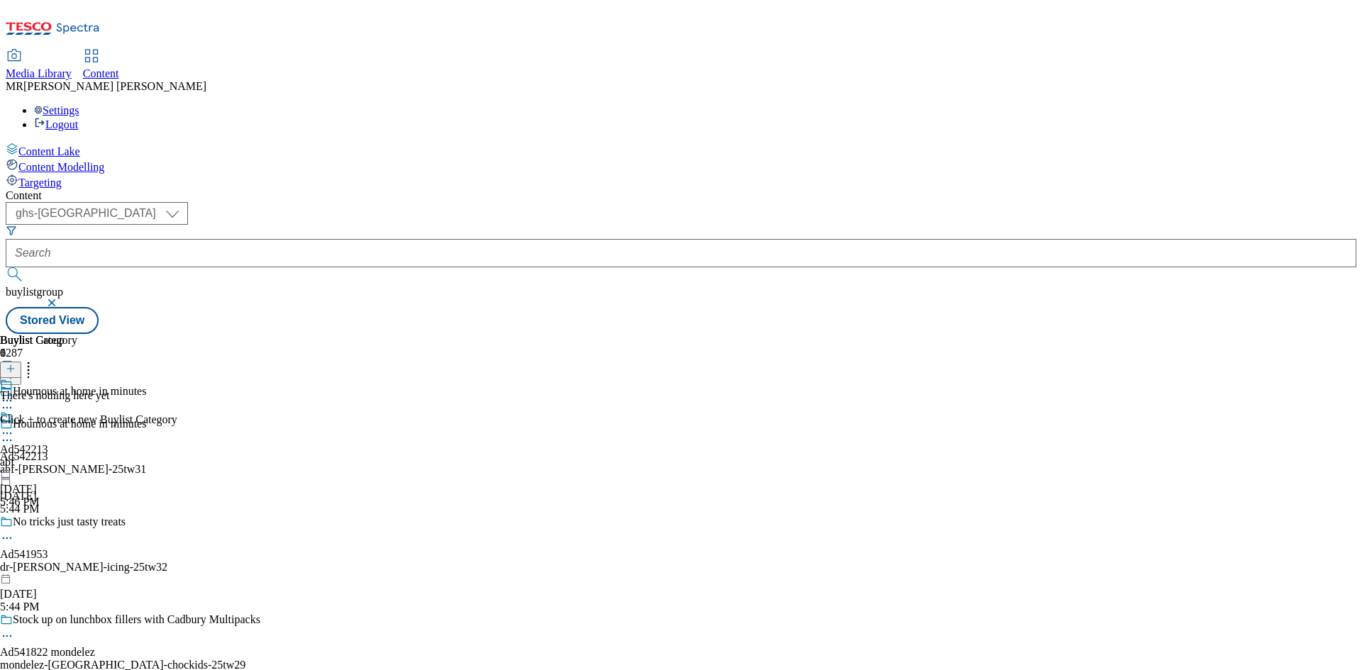
scroll to position [1151, 0]
click at [11, 365] on line at bounding box center [11, 368] width 0 height 7
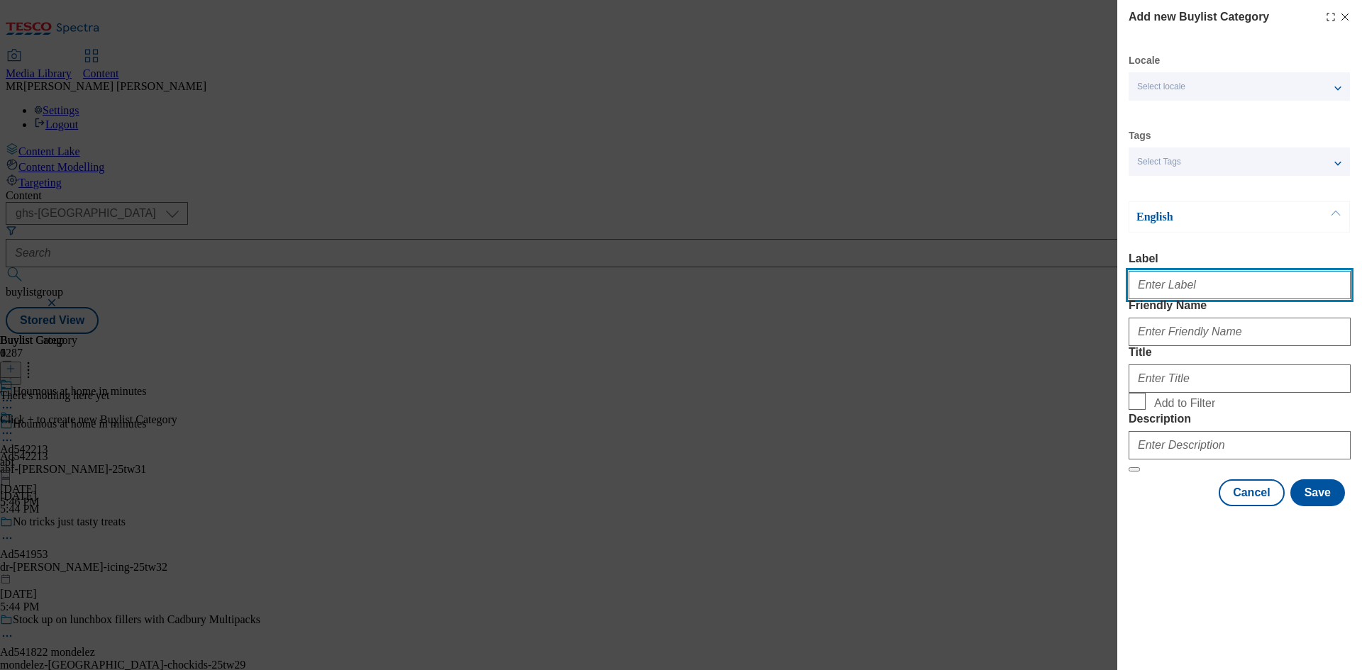
click at [1158, 287] on input "Label" at bounding box center [1240, 285] width 222 height 28
paste input "542213"
drag, startPoint x: 1183, startPoint y: 288, endPoint x: 1080, endPoint y: 284, distance: 102.2
click at [1080, 284] on div "Add new Buylist Category Locale Select locale English Welsh Tags Select Tags fn…" at bounding box center [681, 335] width 1362 height 670
paste input "542213"
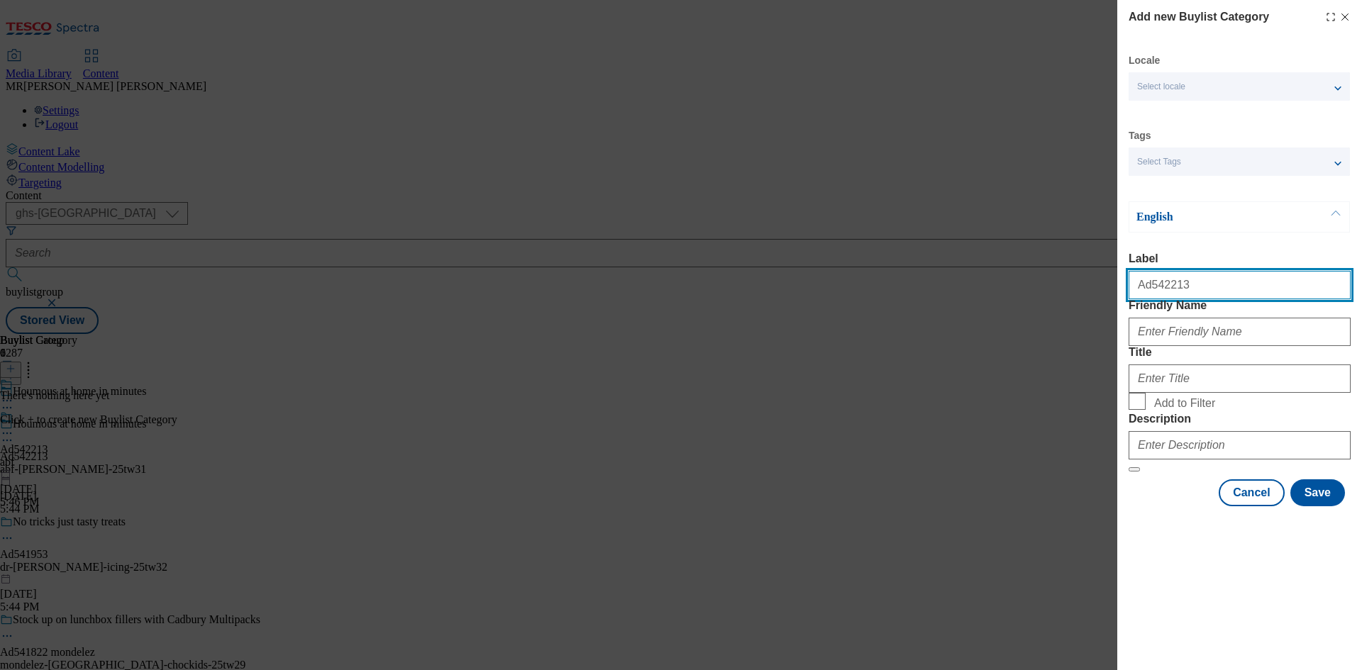
type input "Ad542213"
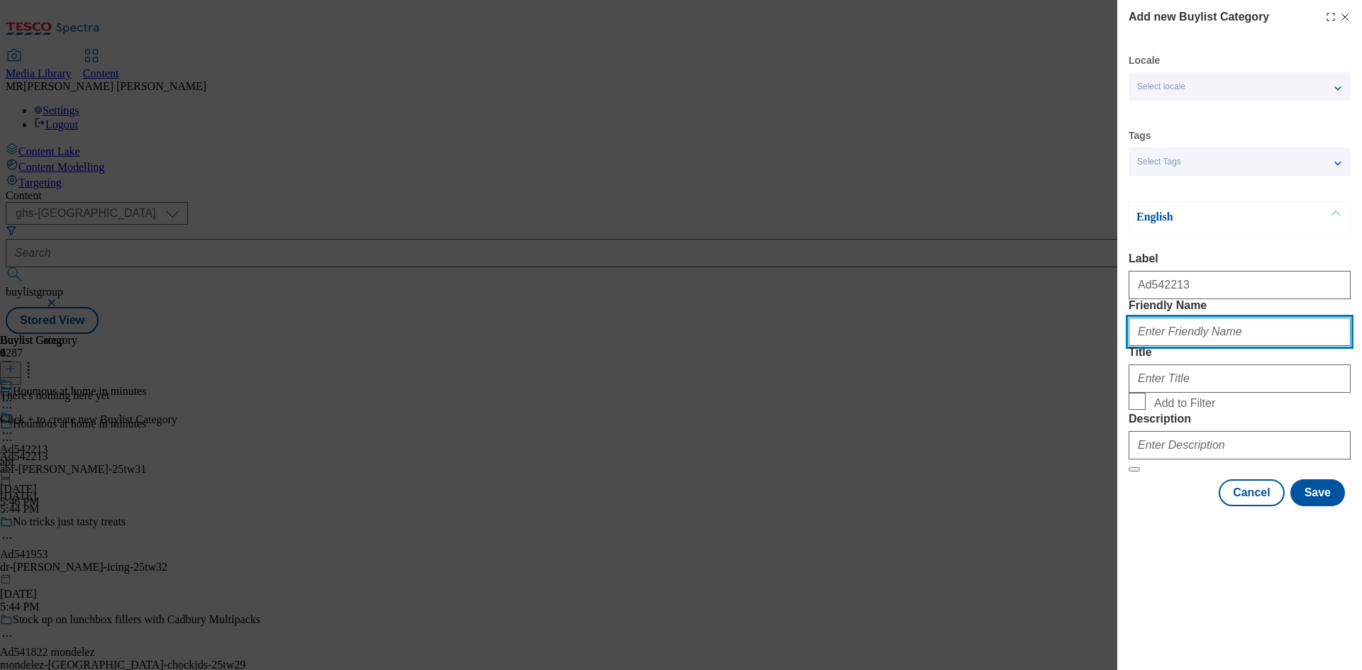
click at [1190, 346] on input "Friendly Name" at bounding box center [1240, 332] width 222 height 28
paste input "abf-alfez-25tw31"
drag, startPoint x: 1178, startPoint y: 360, endPoint x: 1347, endPoint y: 389, distance: 171.9
click at [1347, 389] on form "Label Ad542213 Friendly Name abf-alfez-25tw31 Title Add to Filter Description" at bounding box center [1240, 363] width 222 height 220
type input "abf-alfez"
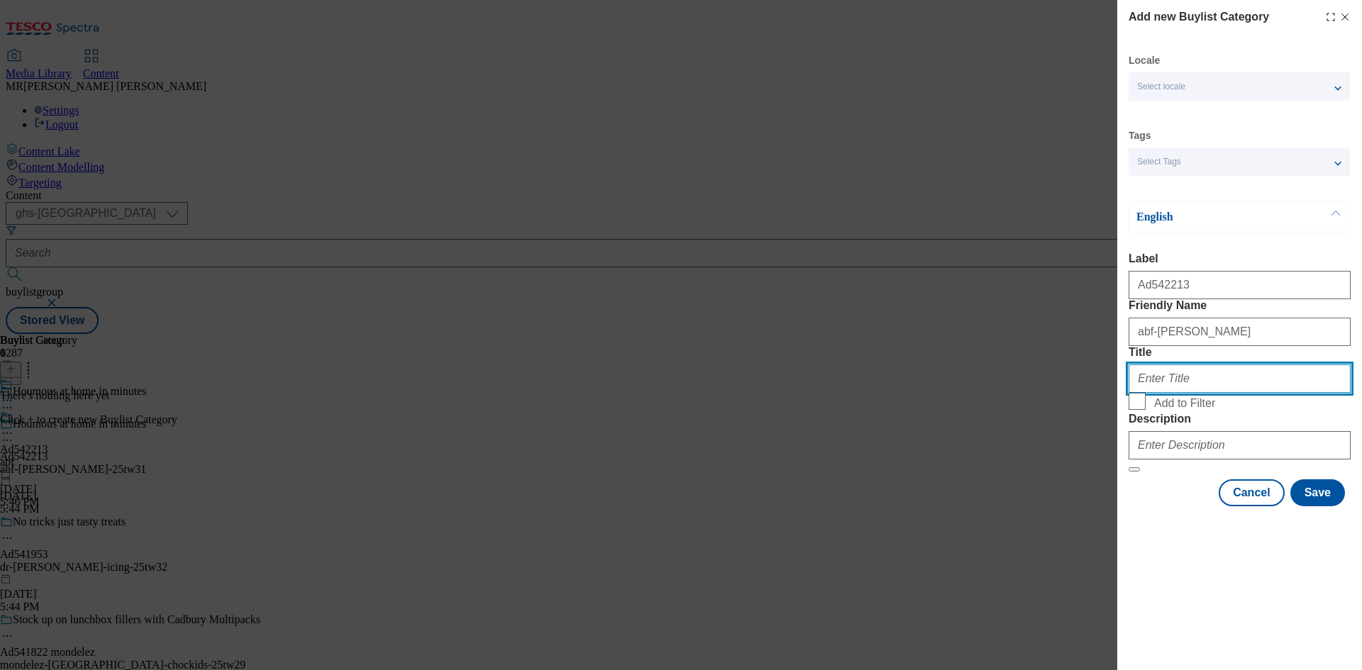
click at [1169, 393] on input "Title" at bounding box center [1240, 379] width 222 height 28
paste input "AB World Foods"
type input "AB World Foods"
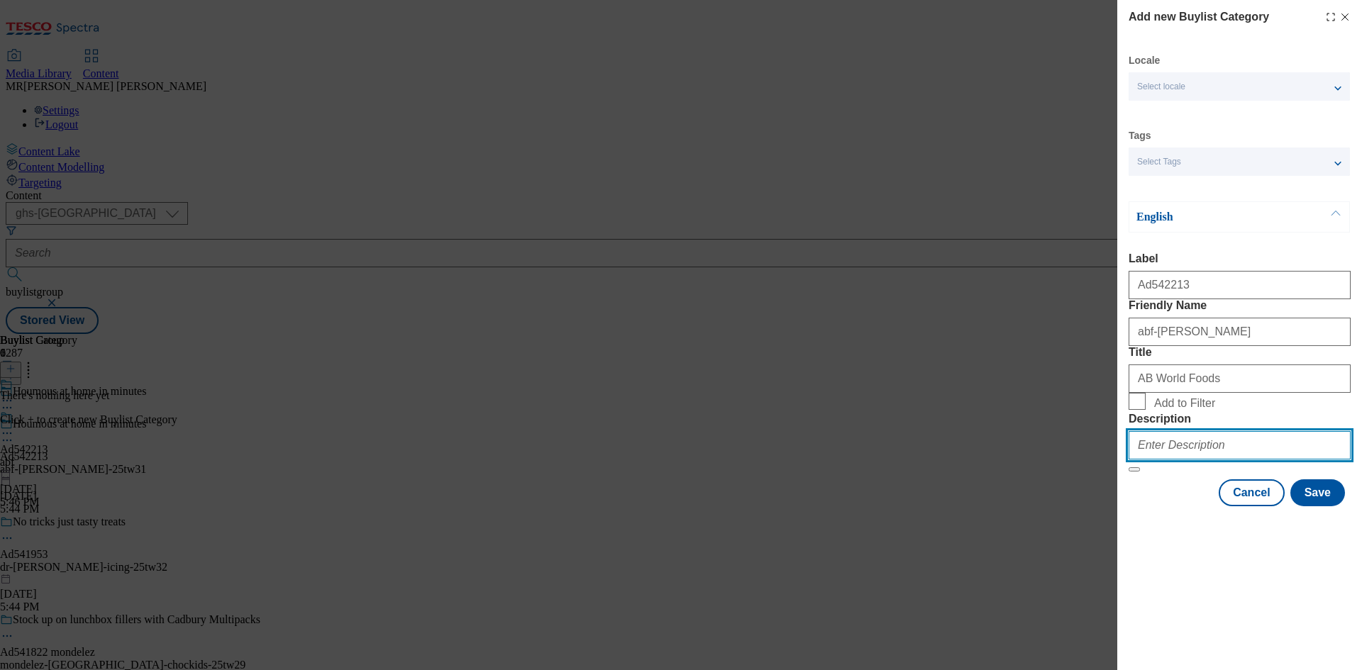
click at [1195, 460] on input "Description" at bounding box center [1240, 445] width 222 height 28
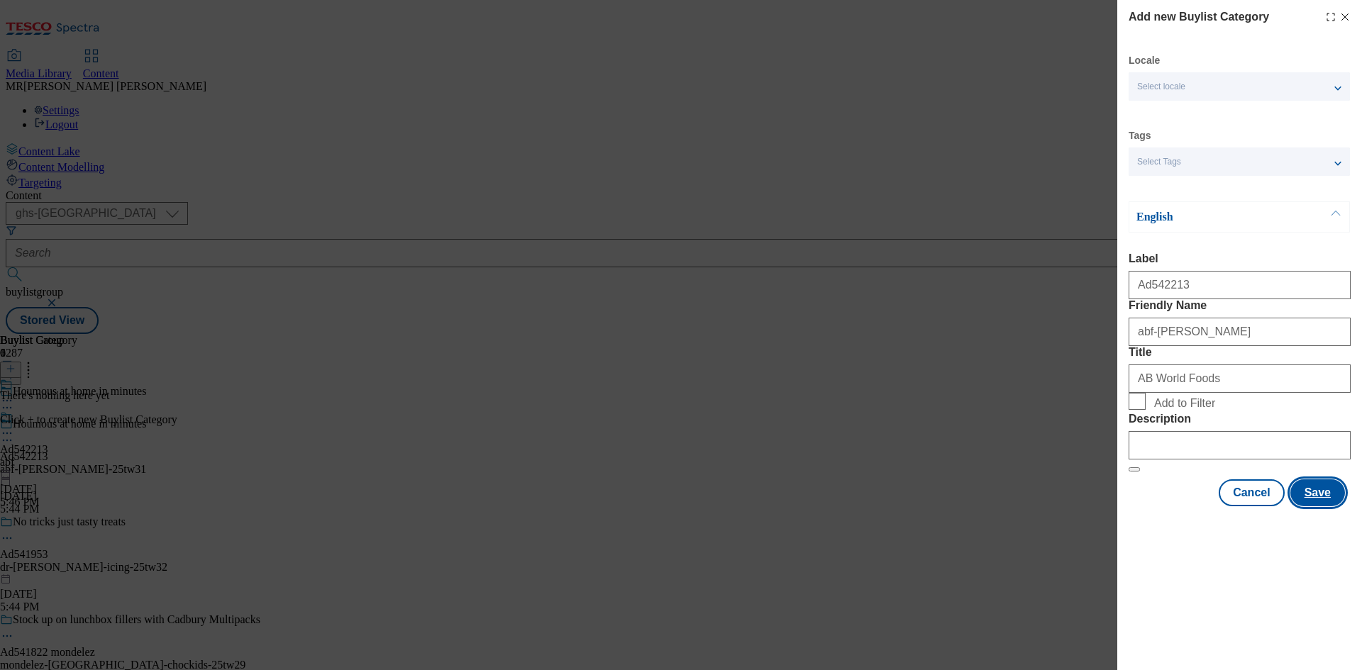
drag, startPoint x: 1307, startPoint y: 594, endPoint x: 1212, endPoint y: 548, distance: 105.0
click at [1307, 507] on button "Save" at bounding box center [1317, 493] width 55 height 27
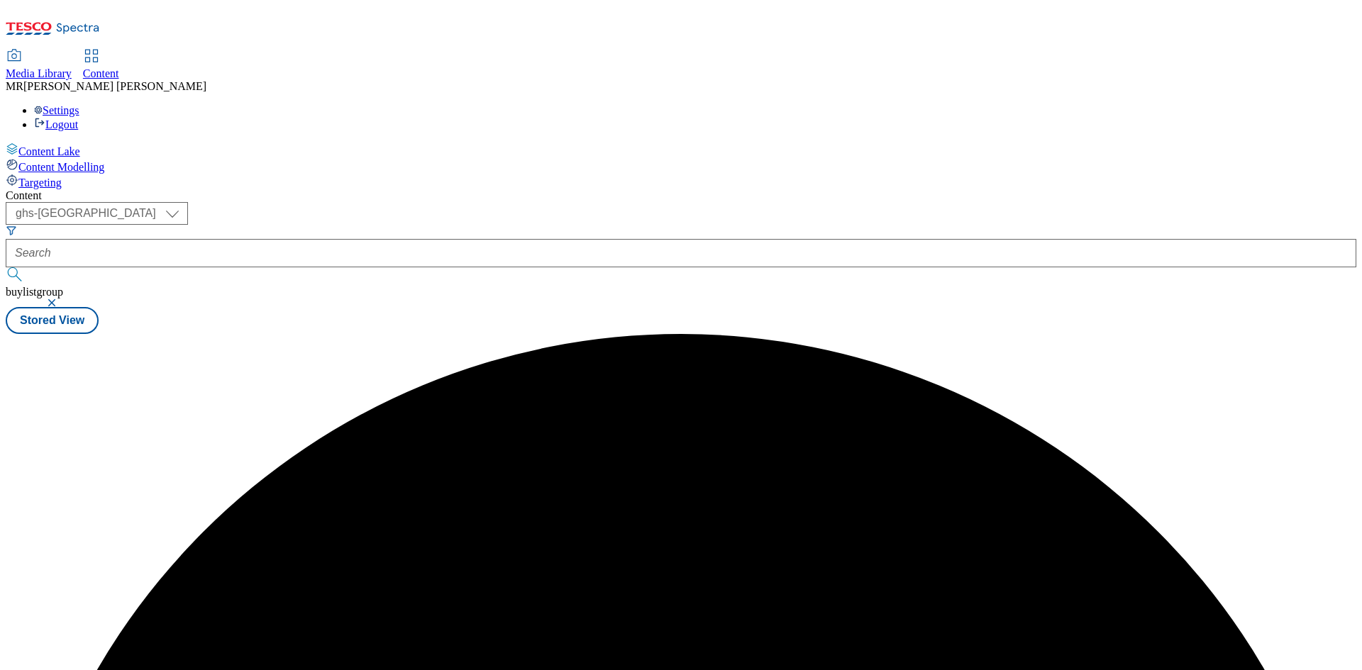
click at [60, 299] on button "button" at bounding box center [53, 303] width 14 height 9
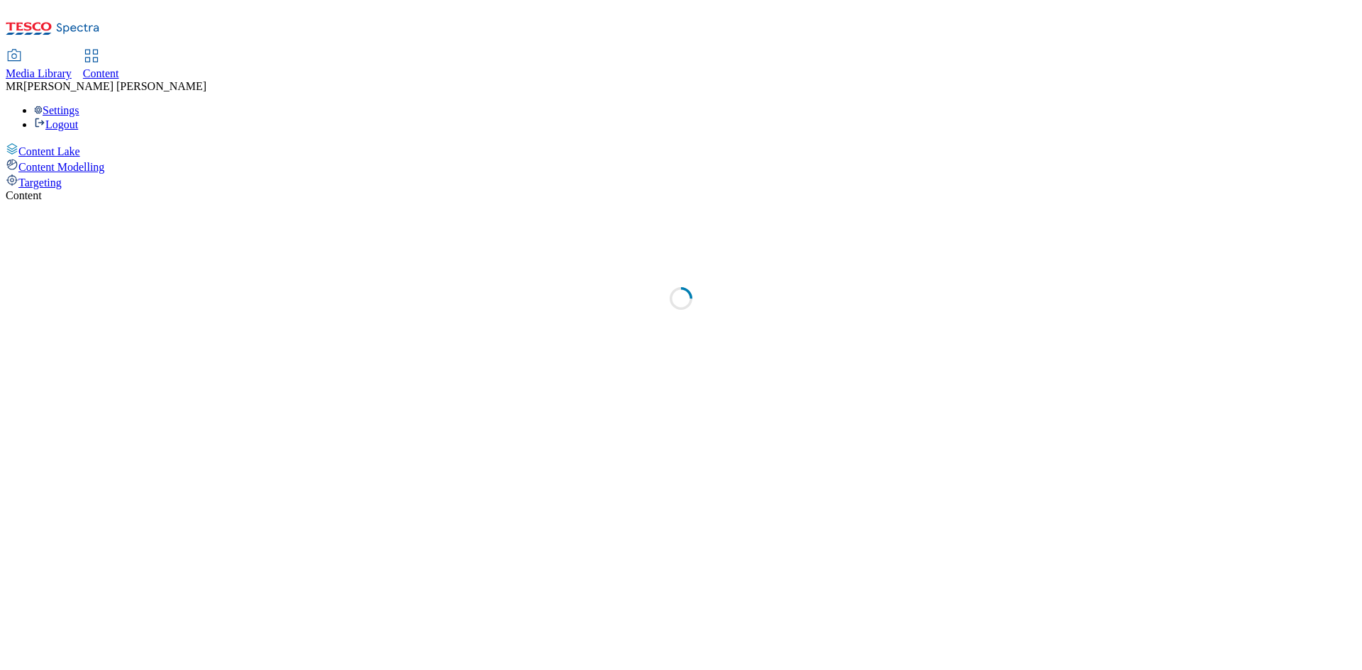
select select "ghs-uk"
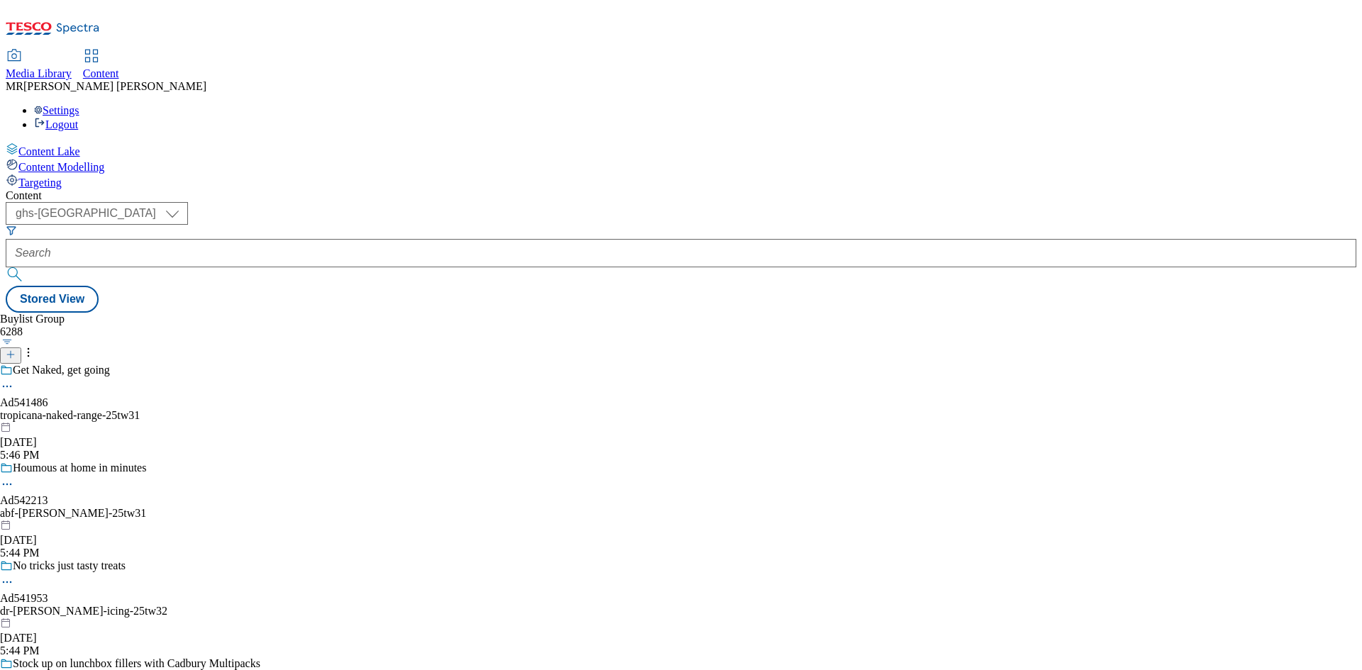
click at [260, 462] on div "Houmous at home in minutes" at bounding box center [130, 478] width 260 height 33
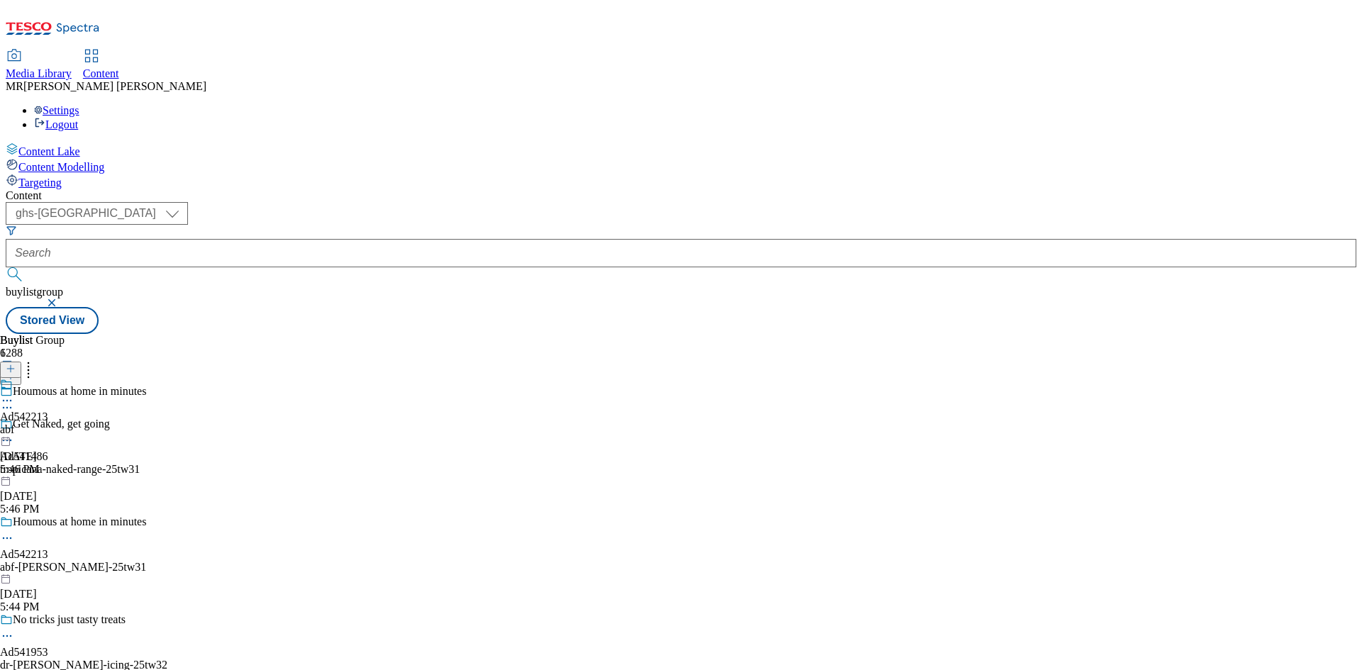
click at [48, 424] on div "abf" at bounding box center [24, 430] width 48 height 13
click at [48, 411] on div "Ad542213" at bounding box center [24, 417] width 48 height 13
click at [16, 364] on icon at bounding box center [11, 369] width 10 height 10
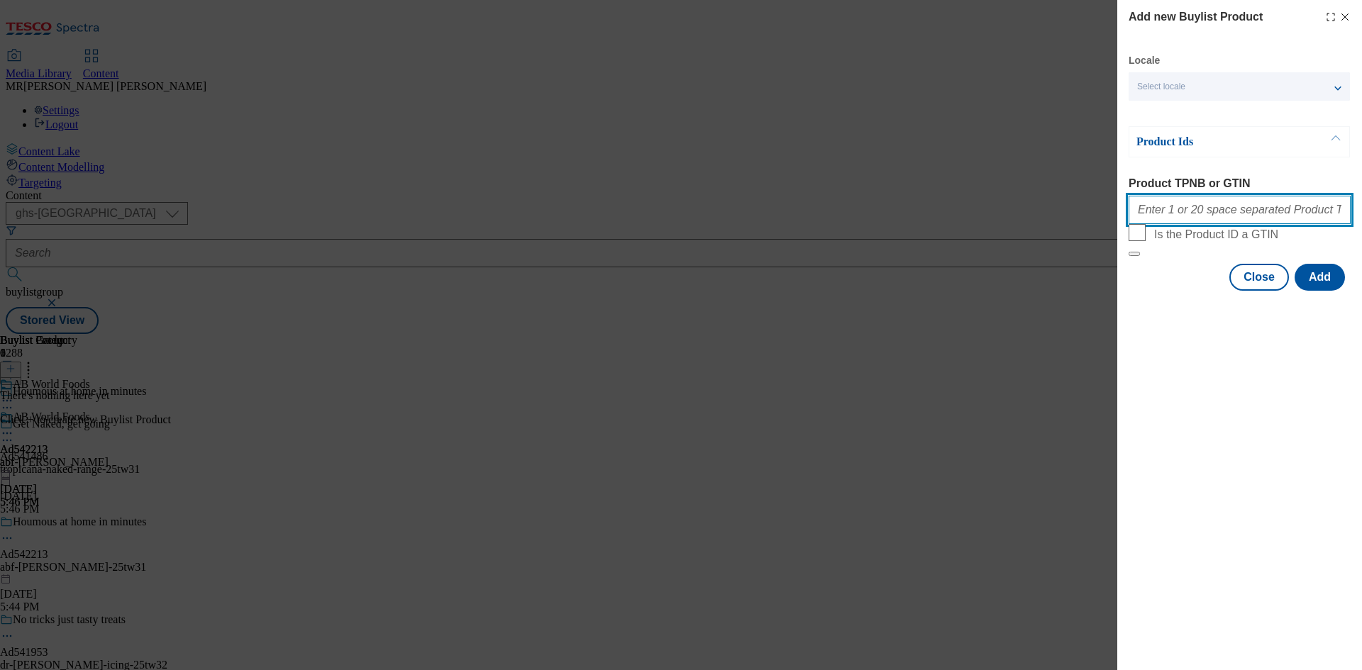
click at [1165, 205] on input "Product TPNB or GTIN" at bounding box center [1240, 210] width 222 height 28
paste input "96812293 50501604 51008369 91489659"
type input "96812293 50501604 51008369 91489659"
click at [1321, 291] on button "Add" at bounding box center [1320, 277] width 50 height 27
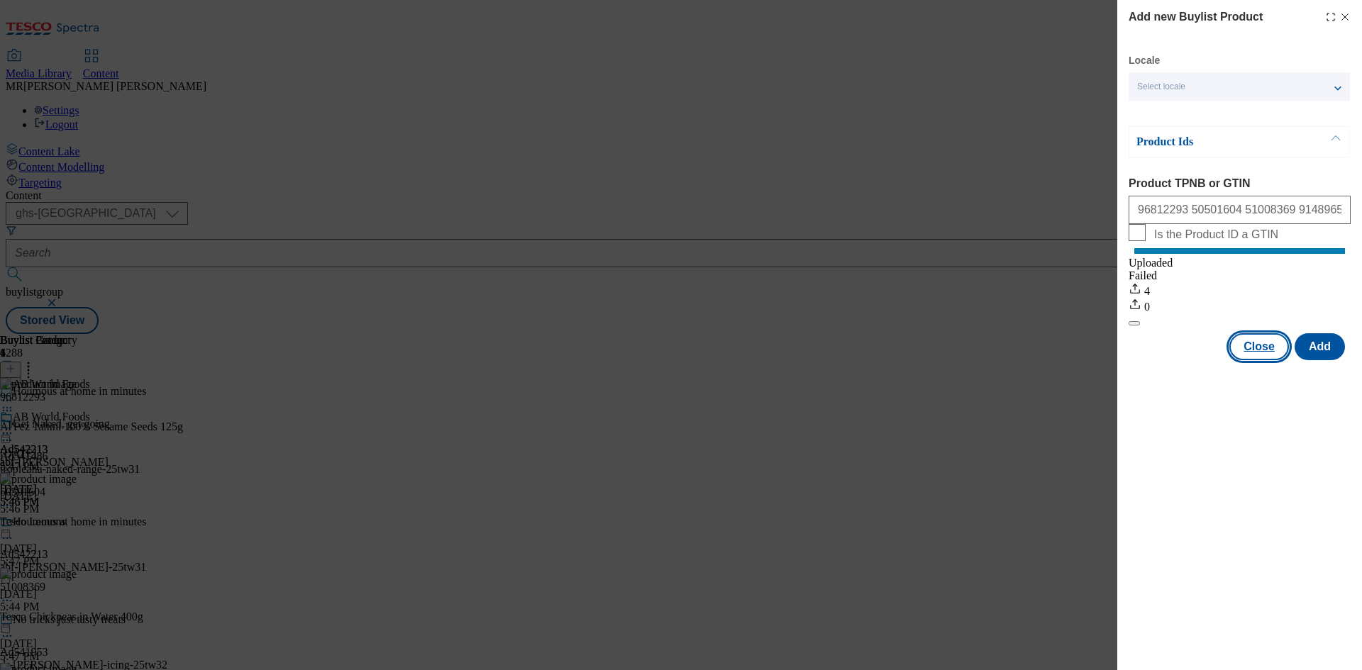
click at [1246, 360] on button "Close" at bounding box center [1259, 346] width 60 height 27
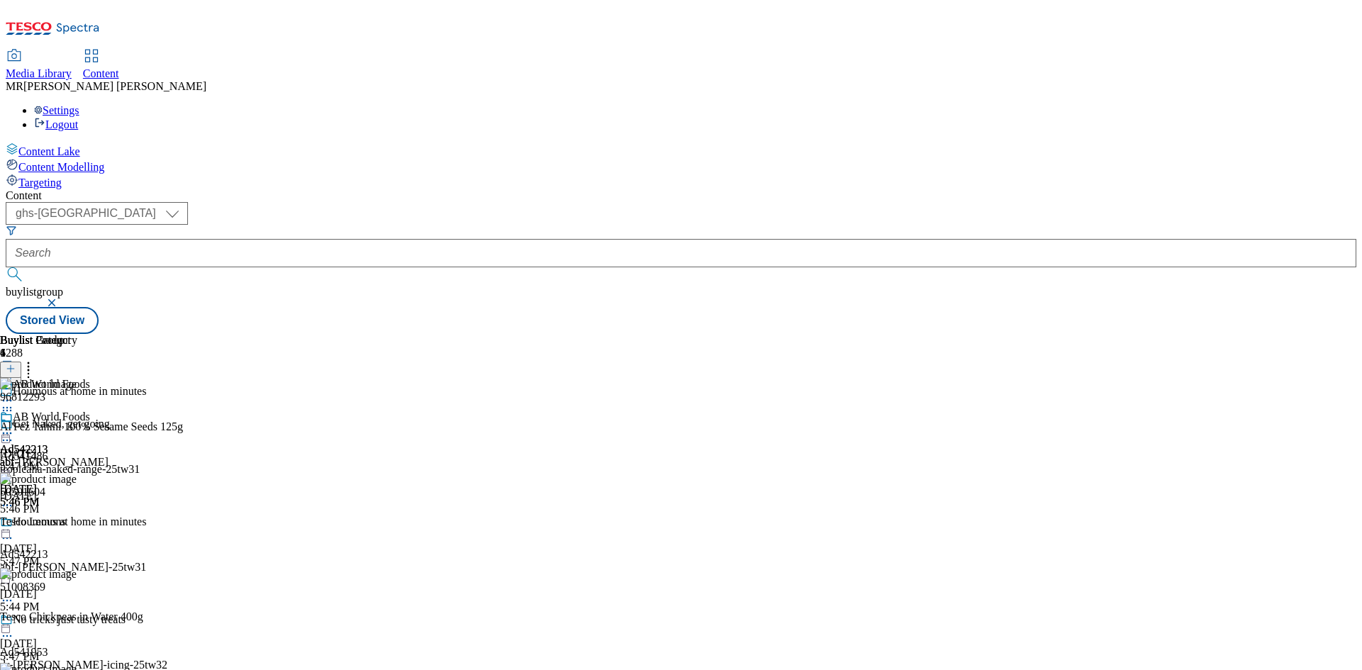
click at [14, 426] on icon at bounding box center [7, 433] width 14 height 14
click at [77, 524] on span "Preview" at bounding box center [60, 529] width 33 height 11
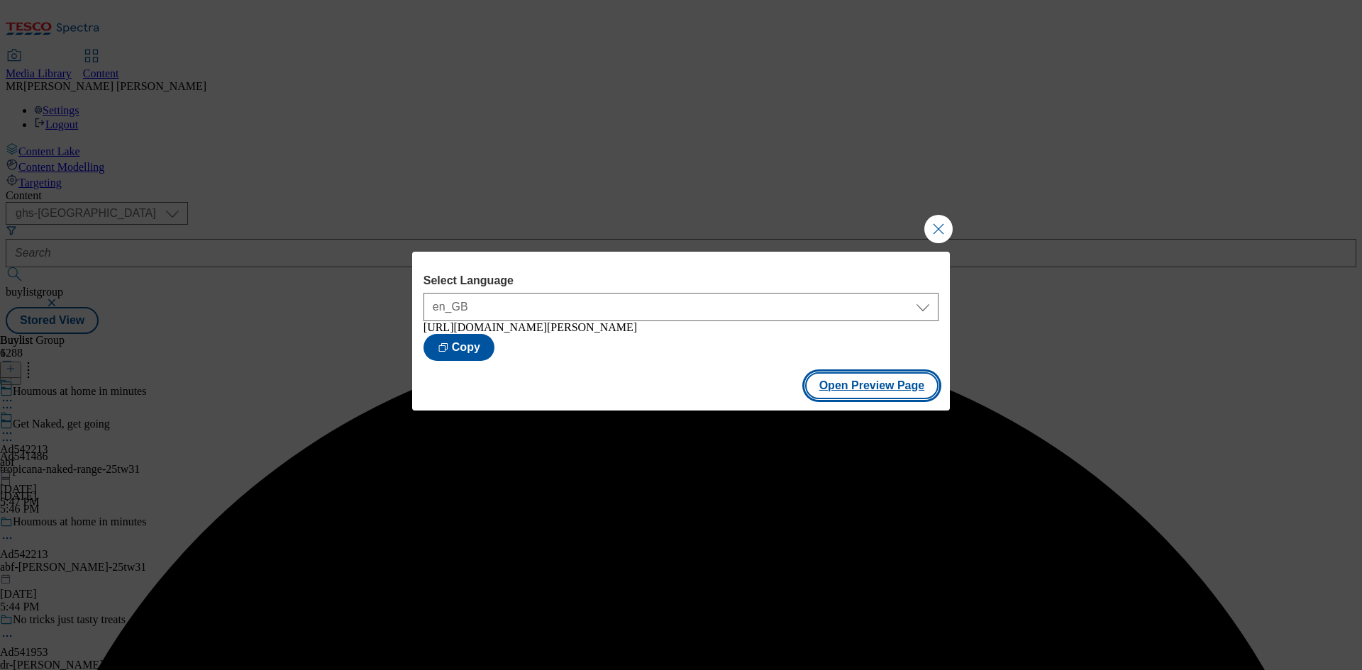
click at [852, 382] on button "Open Preview Page" at bounding box center [872, 385] width 134 height 27
click at [941, 215] on button "Close Modal" at bounding box center [938, 229] width 28 height 28
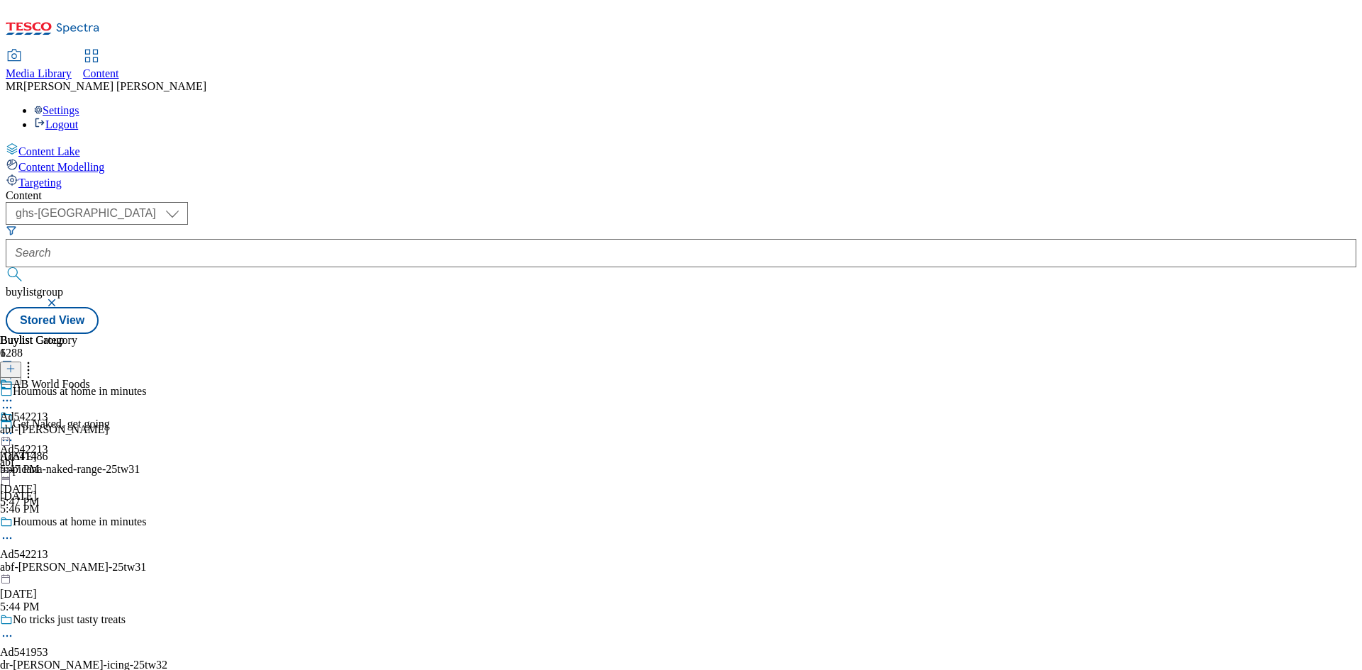
click at [14, 531] on icon at bounding box center [7, 538] width 14 height 14
click at [60, 563] on span "Edit" at bounding box center [52, 568] width 16 height 11
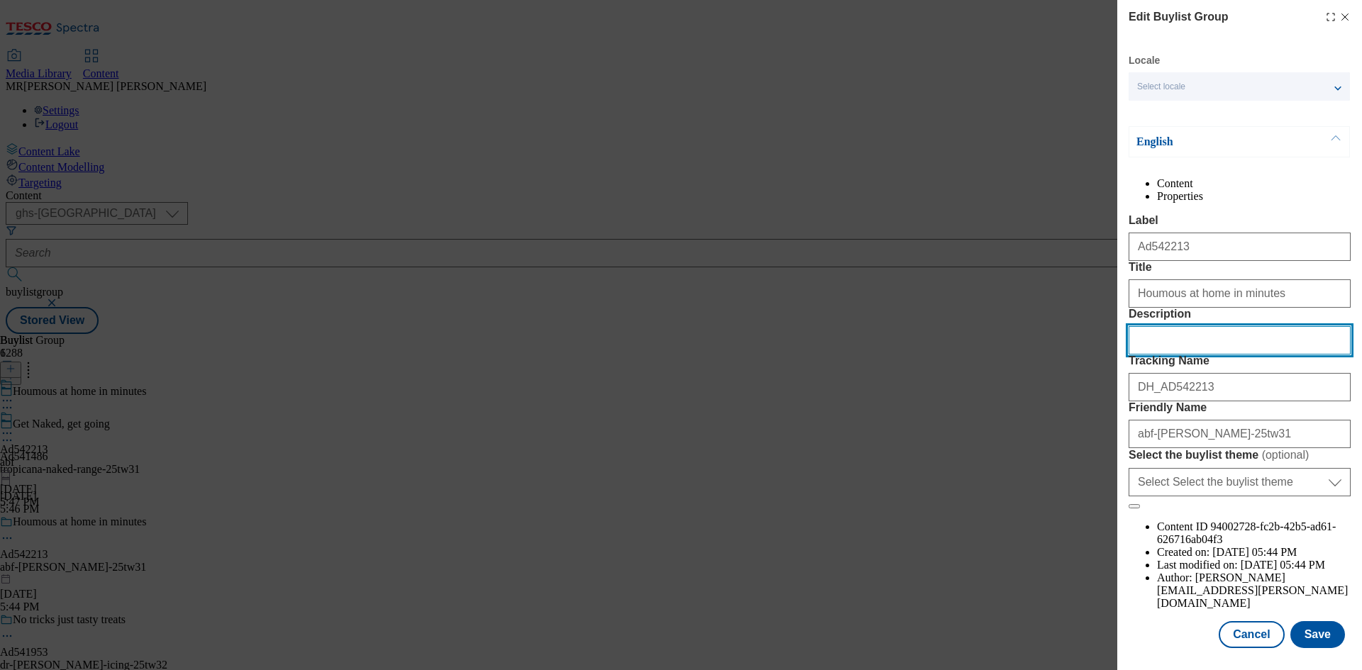
click at [1208, 355] on input "Description" at bounding box center [1240, 340] width 222 height 28
paste input "Al'Fez Natural Tahini Sesame Seeds 125g."
type input "Al'Fez Natural Tahini Sesame Seeds 125g."
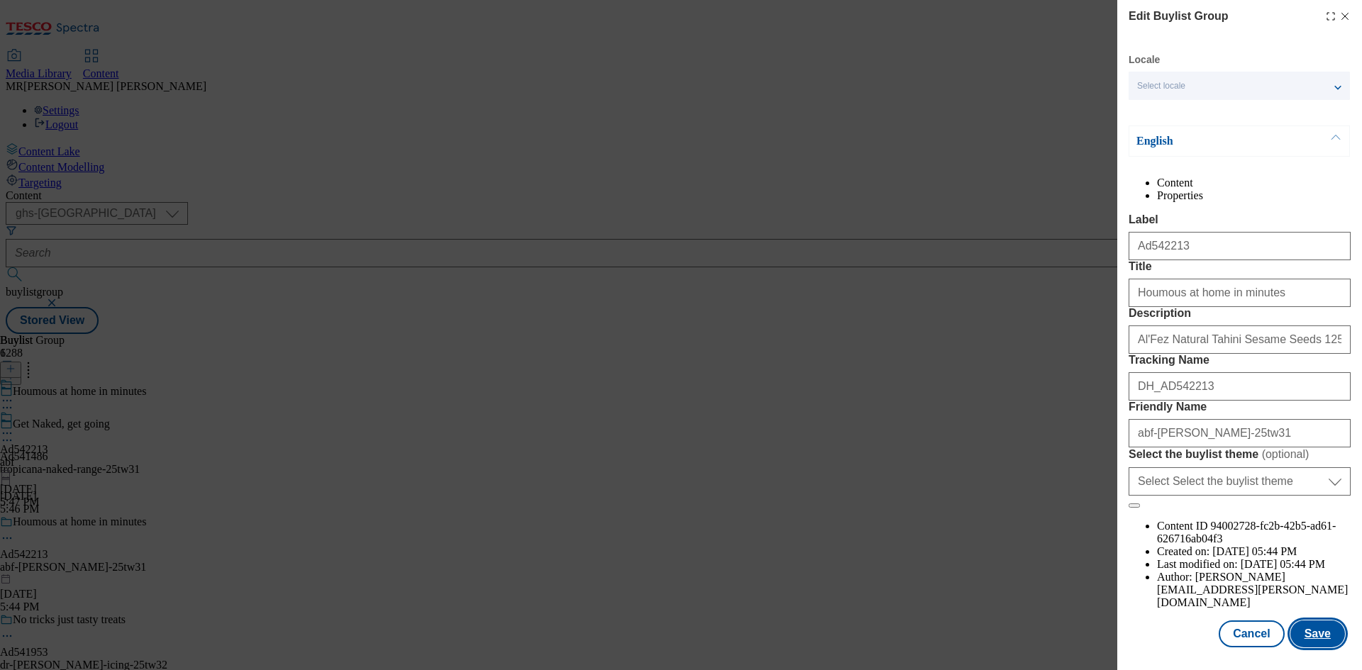
click at [1312, 630] on button "Save" at bounding box center [1317, 634] width 55 height 27
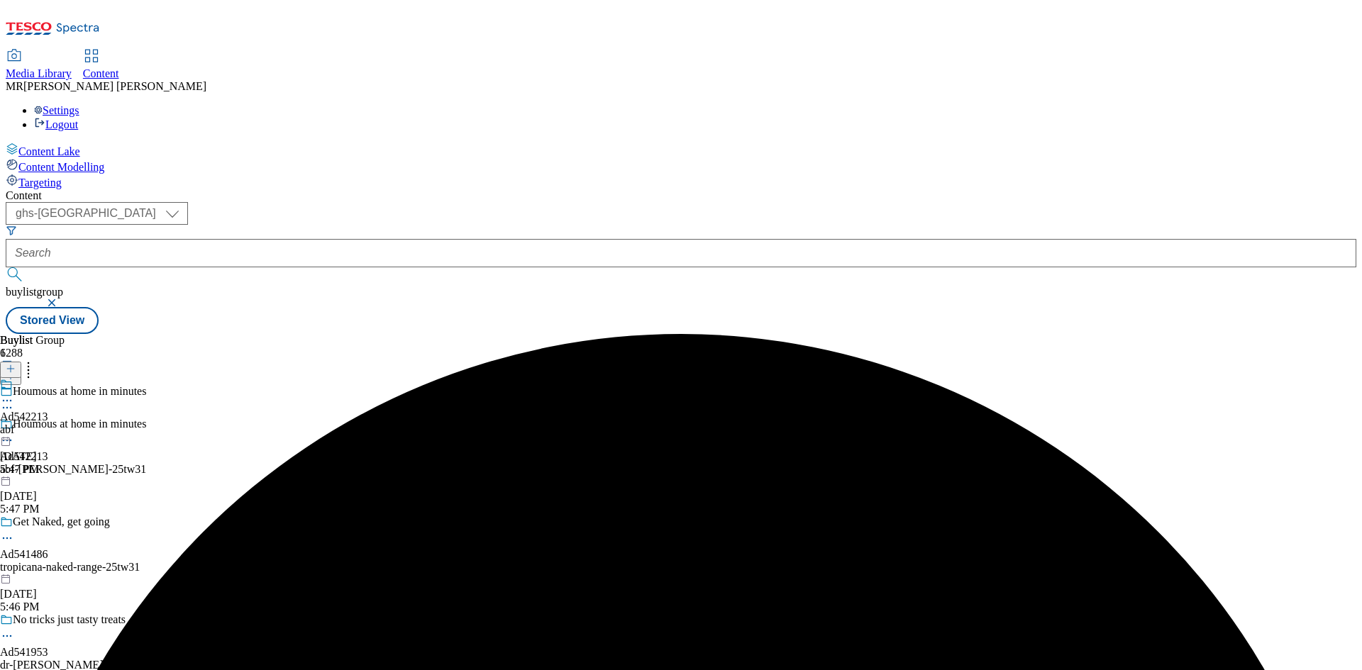
click at [14, 394] on icon at bounding box center [7, 401] width 14 height 14
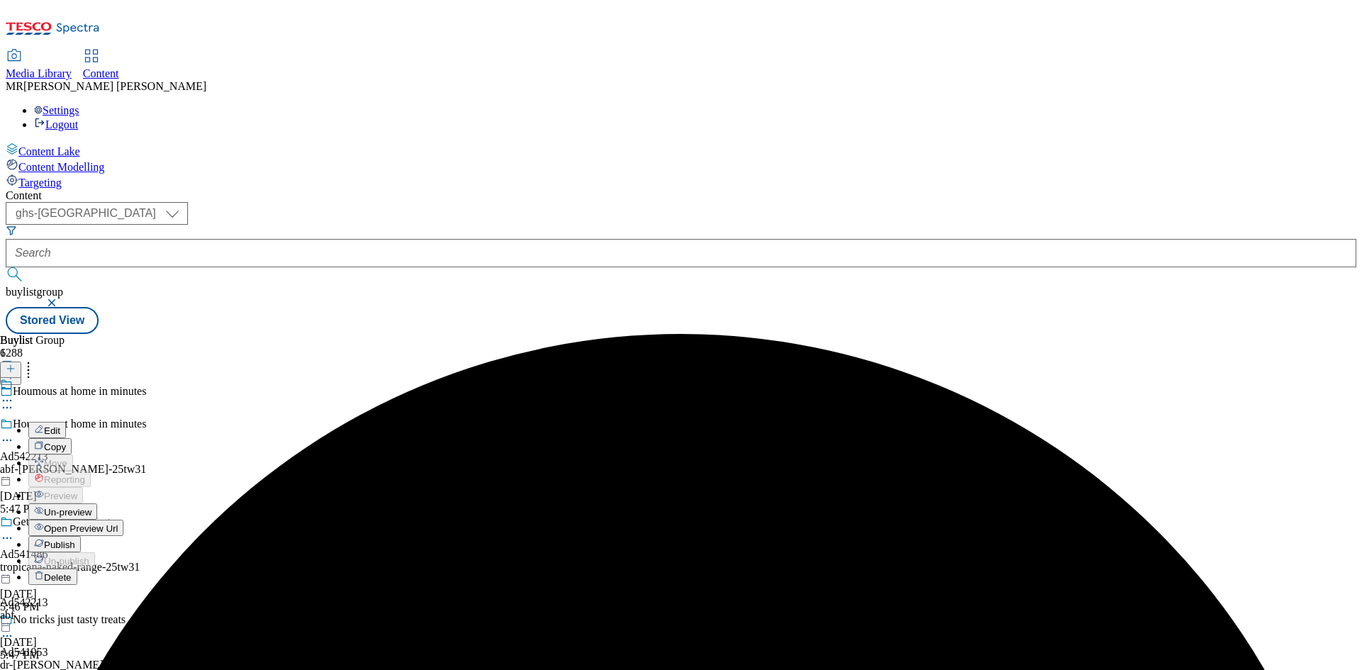
click at [60, 426] on span "Edit" at bounding box center [52, 431] width 16 height 11
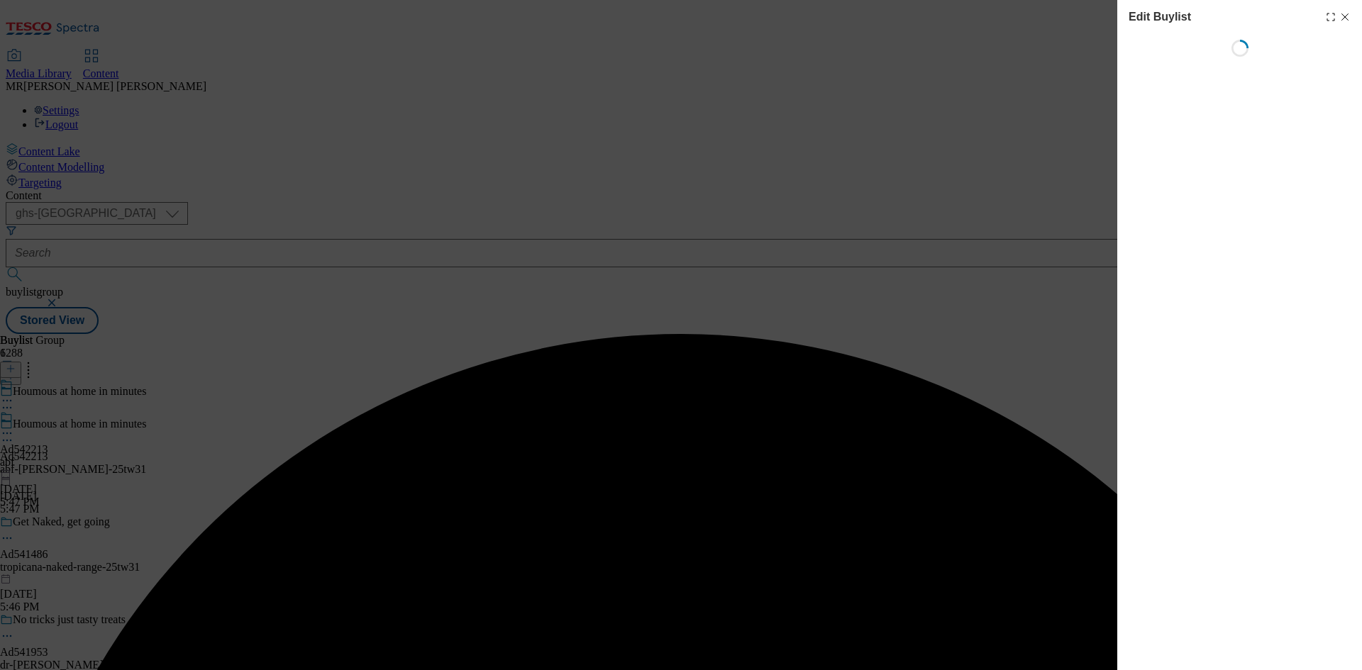
select select "tactical"
select select "supplier funded short term 1-3 weeks"
select select "dunnhumby"
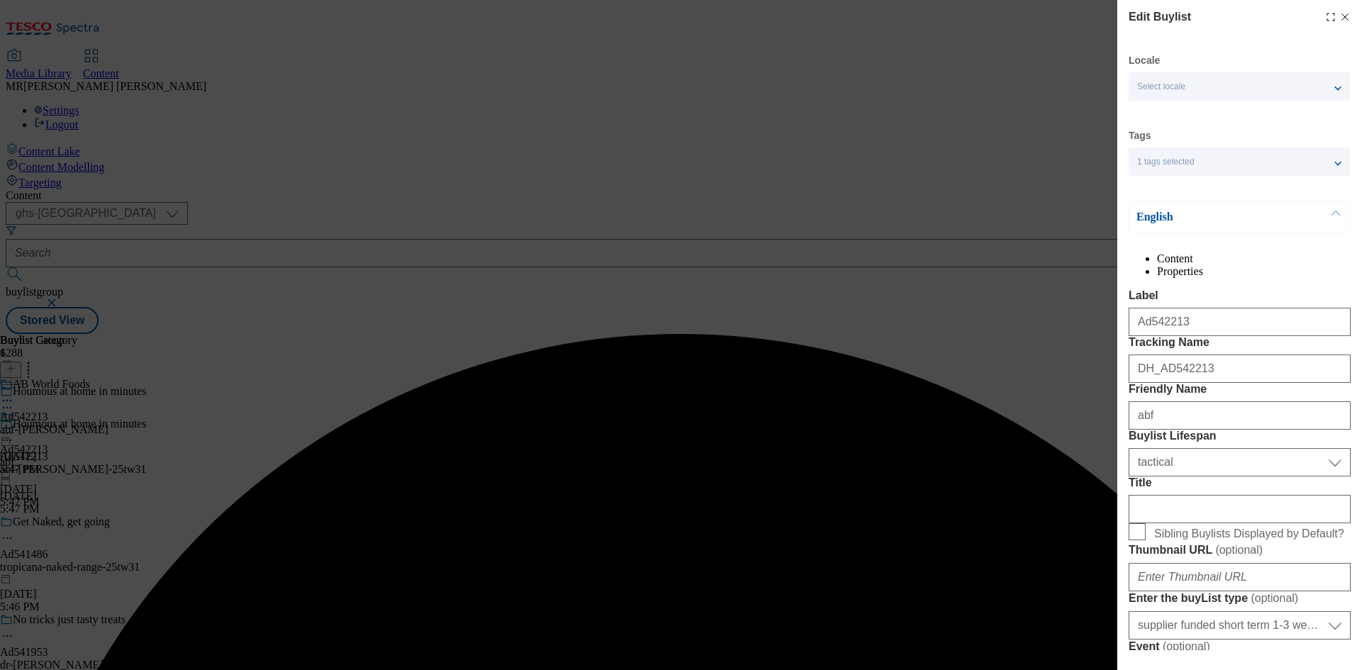
select select "Banner"
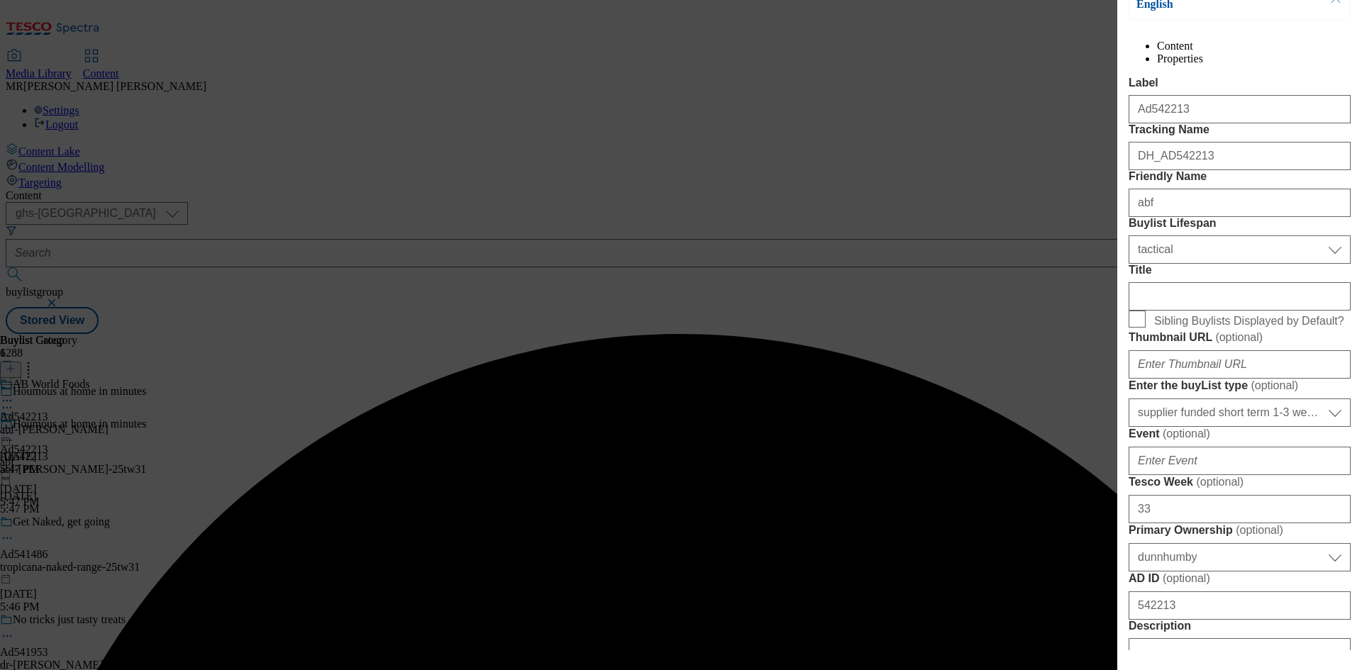
scroll to position [355, 0]
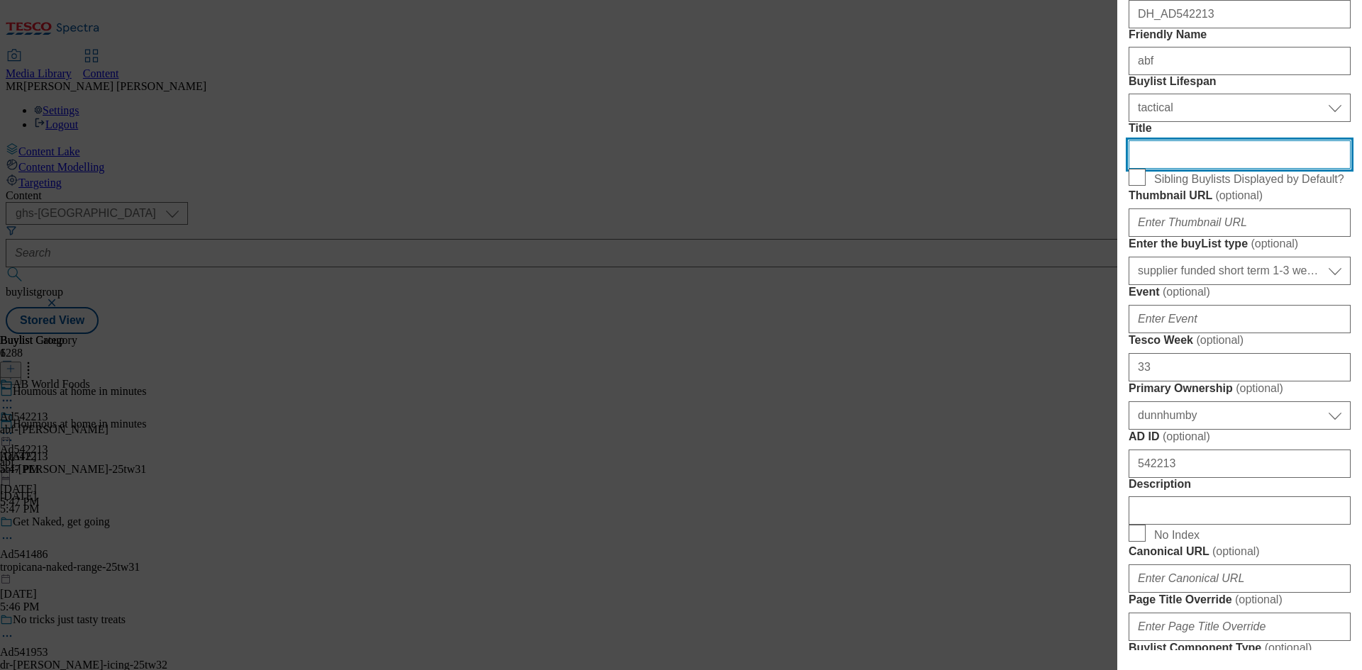
click at [1173, 169] on input "Title" at bounding box center [1240, 154] width 222 height 28
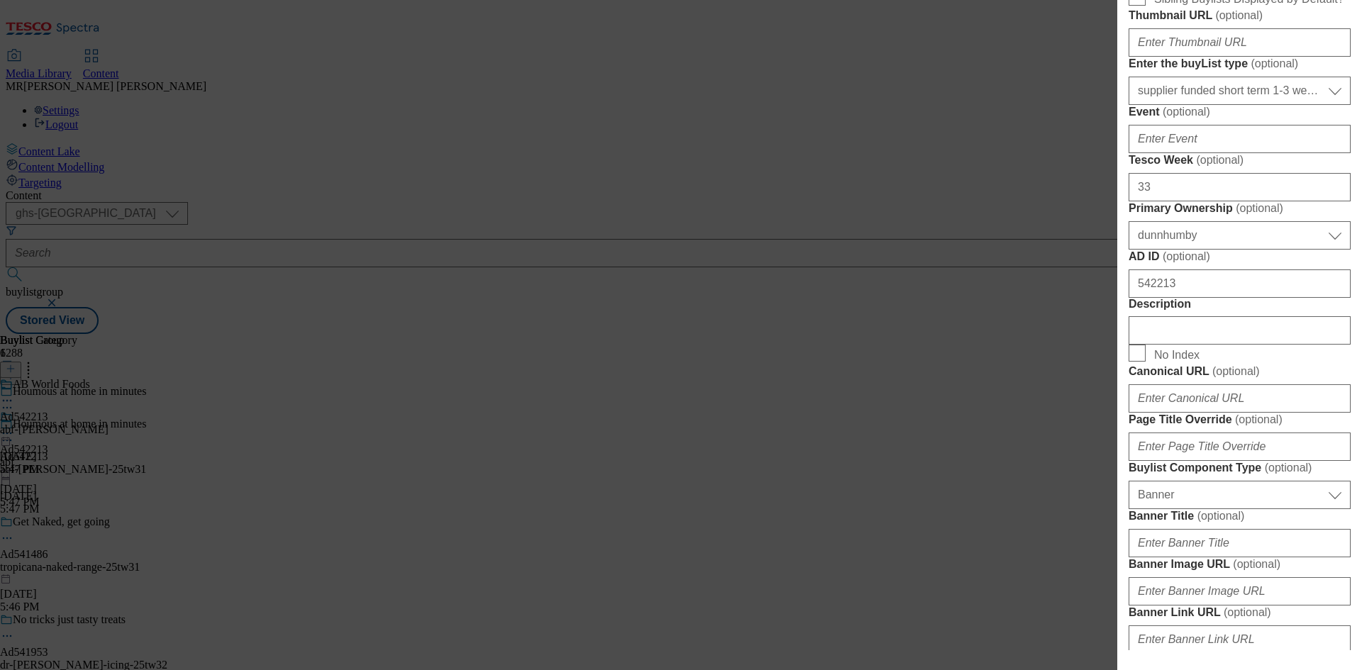
scroll to position [638, 0]
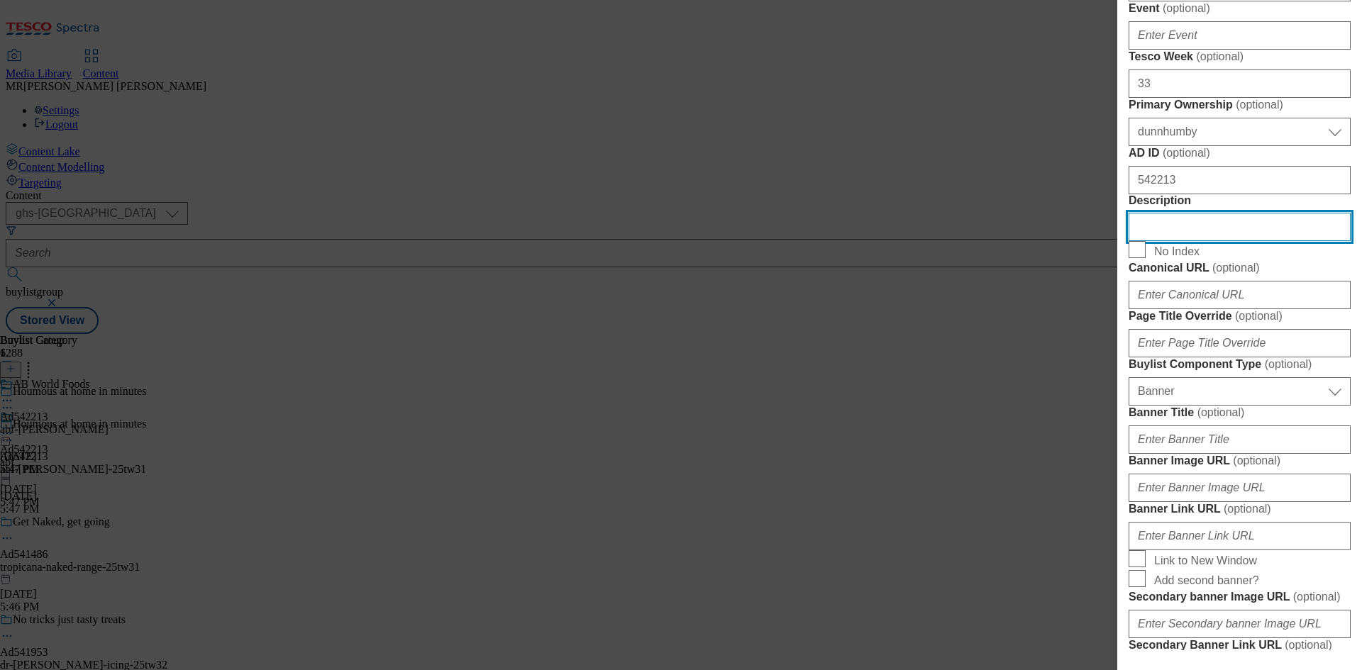
click at [1185, 241] on input "Description" at bounding box center [1240, 227] width 222 height 28
paste input "Al'Fez Natural Tahini Sesame Seeds 125g."
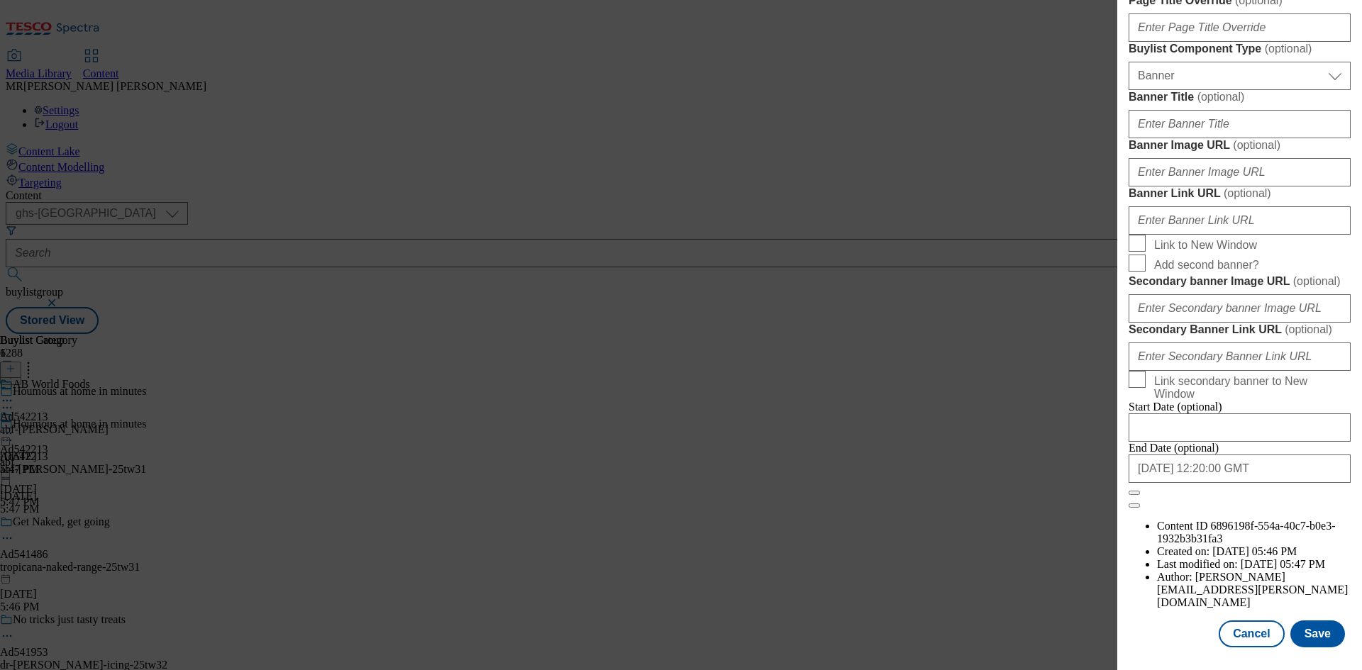
scroll to position [1469, 0]
type input "Al'Fez Natural Tahini Sesame Seeds 125g."
click at [1317, 634] on button "Save" at bounding box center [1317, 634] width 55 height 27
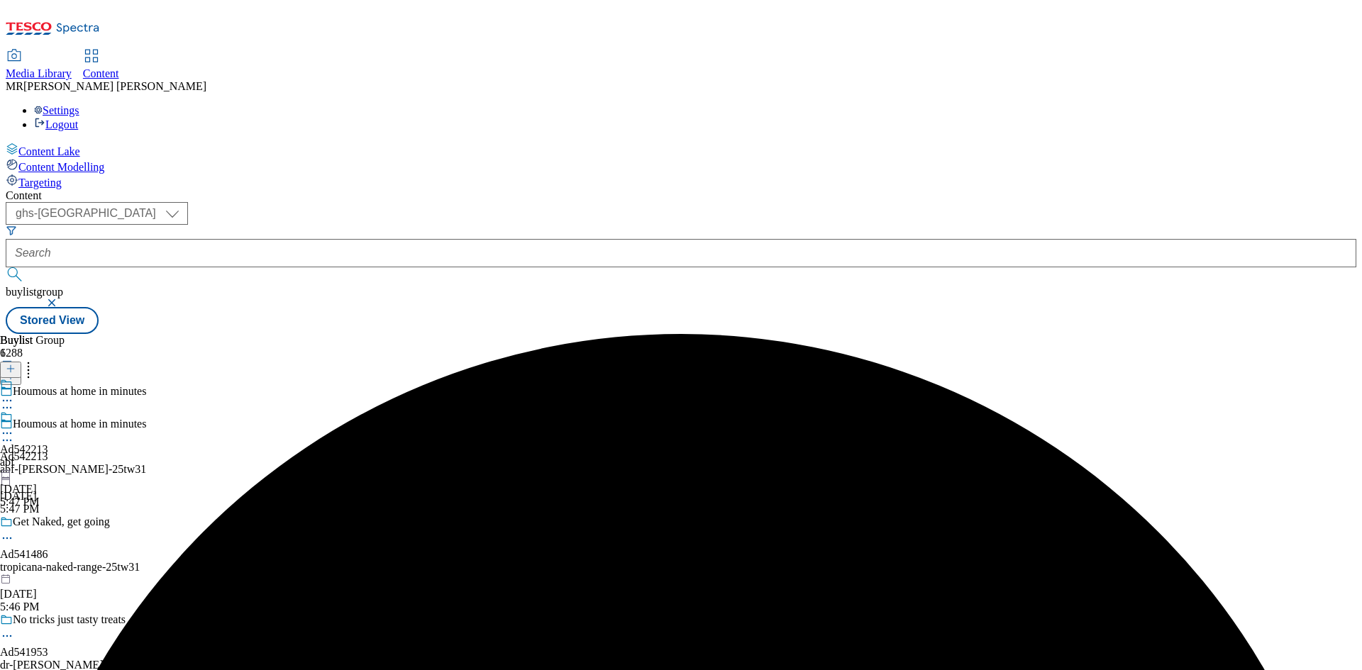
click at [48, 411] on div at bounding box center [24, 427] width 48 height 33
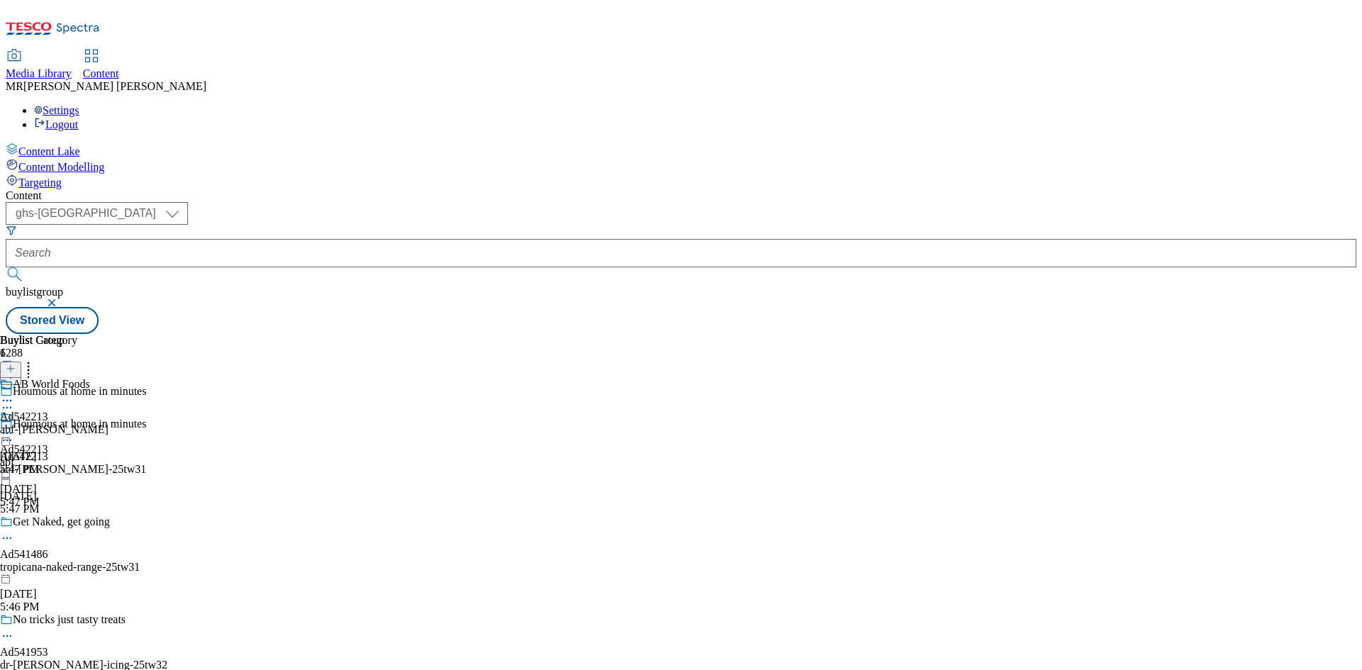
click at [14, 394] on icon at bounding box center [7, 401] width 14 height 14
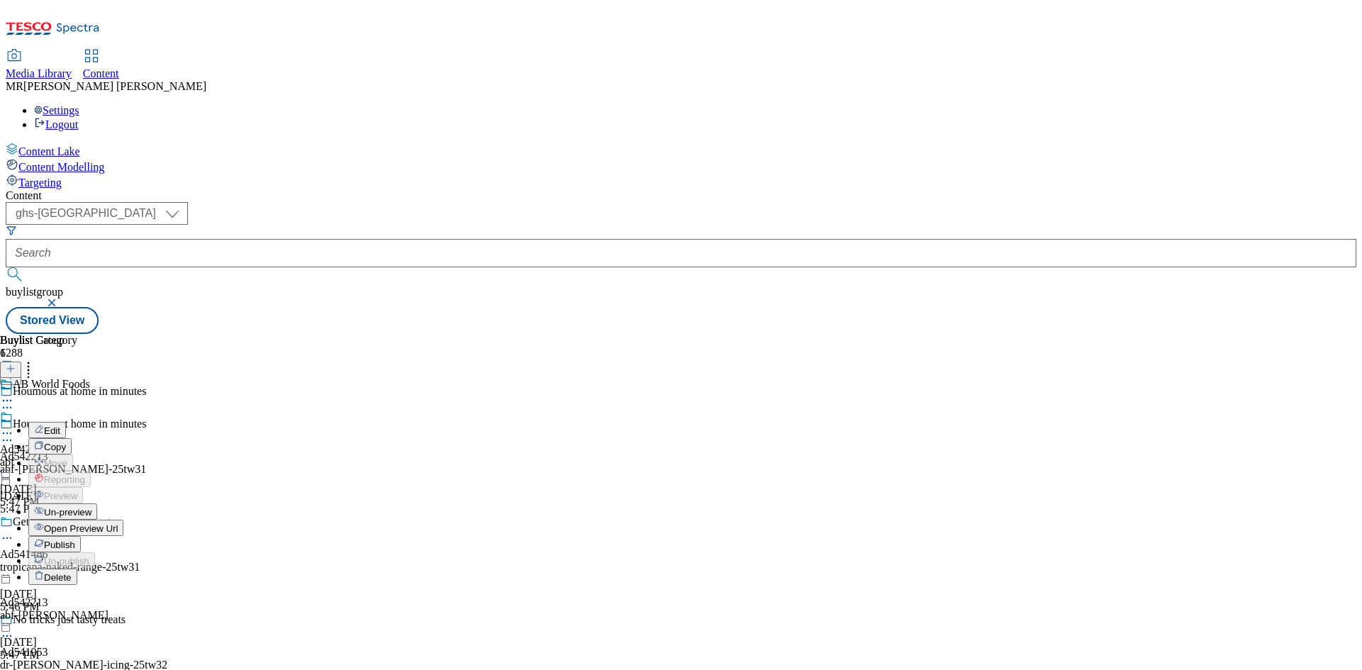
click at [60, 426] on span "Edit" at bounding box center [52, 431] width 16 height 11
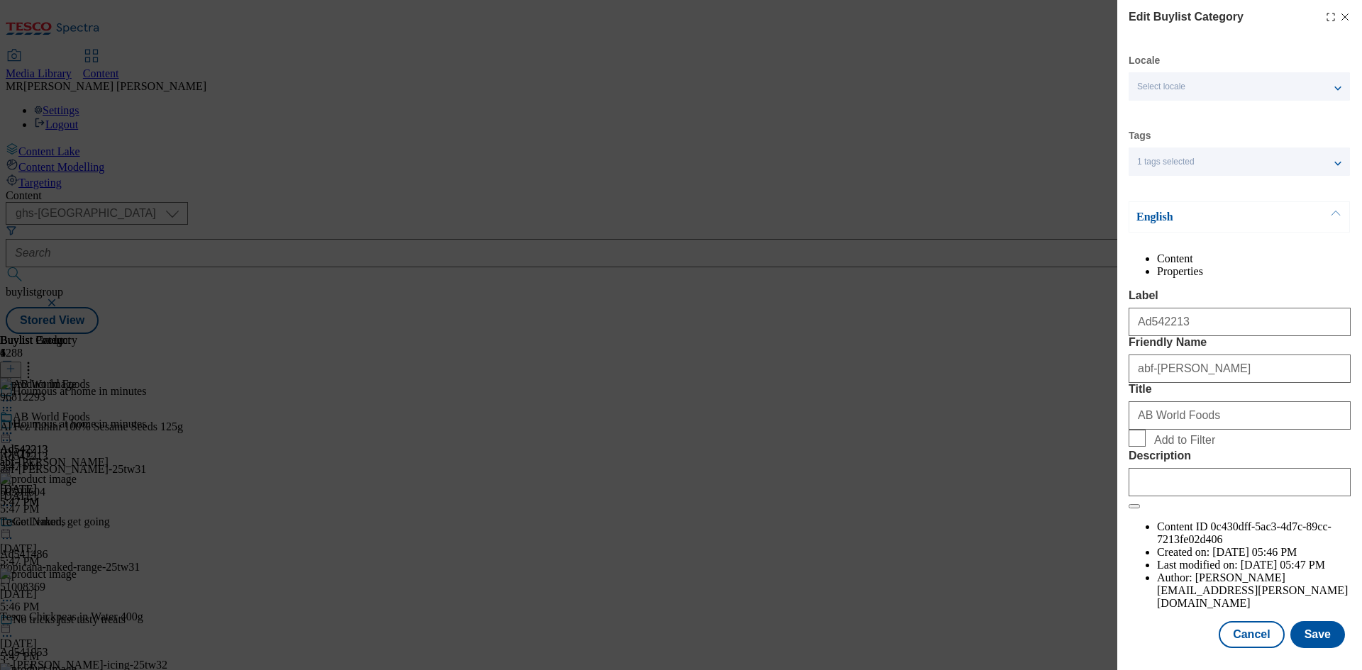
scroll to position [28, 0]
click at [1248, 496] on input "Description" at bounding box center [1240, 482] width 222 height 28
paste input "Al'Fez Natural Tahini Sesame Seeds 125g."
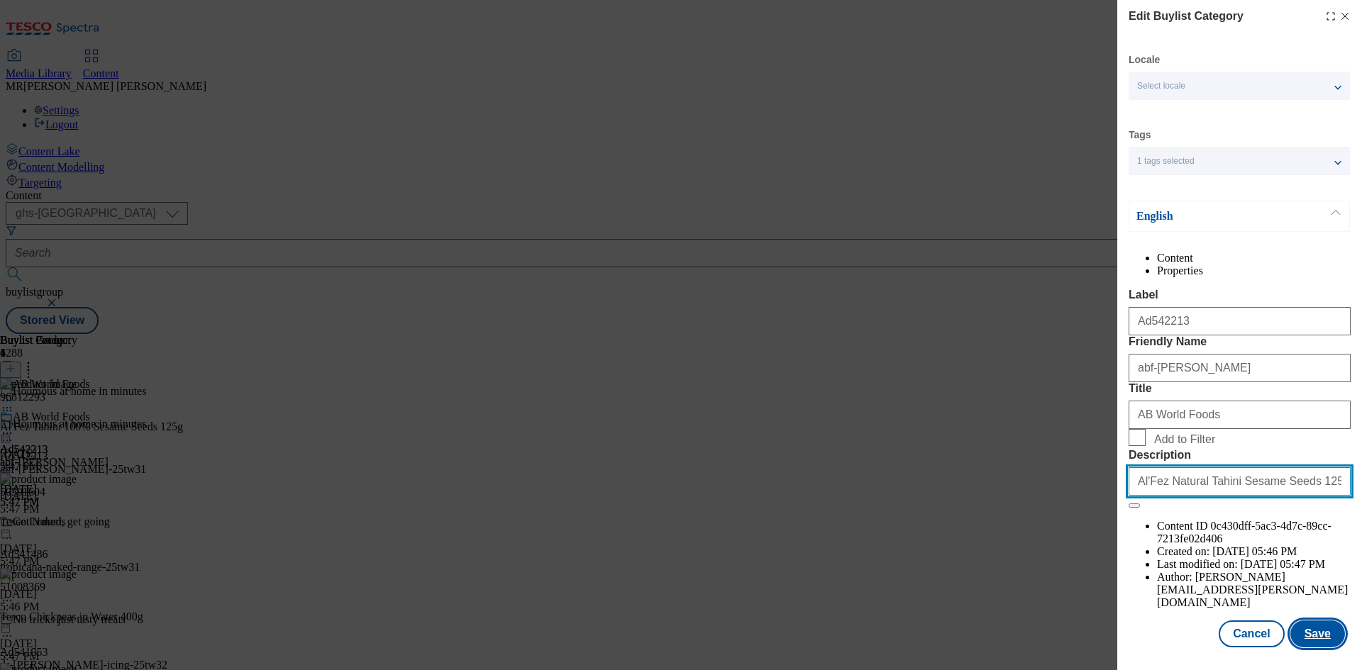
type input "Al'Fez Natural Tahini Sesame Seeds 125g."
click at [1318, 640] on button "Save" at bounding box center [1317, 634] width 55 height 27
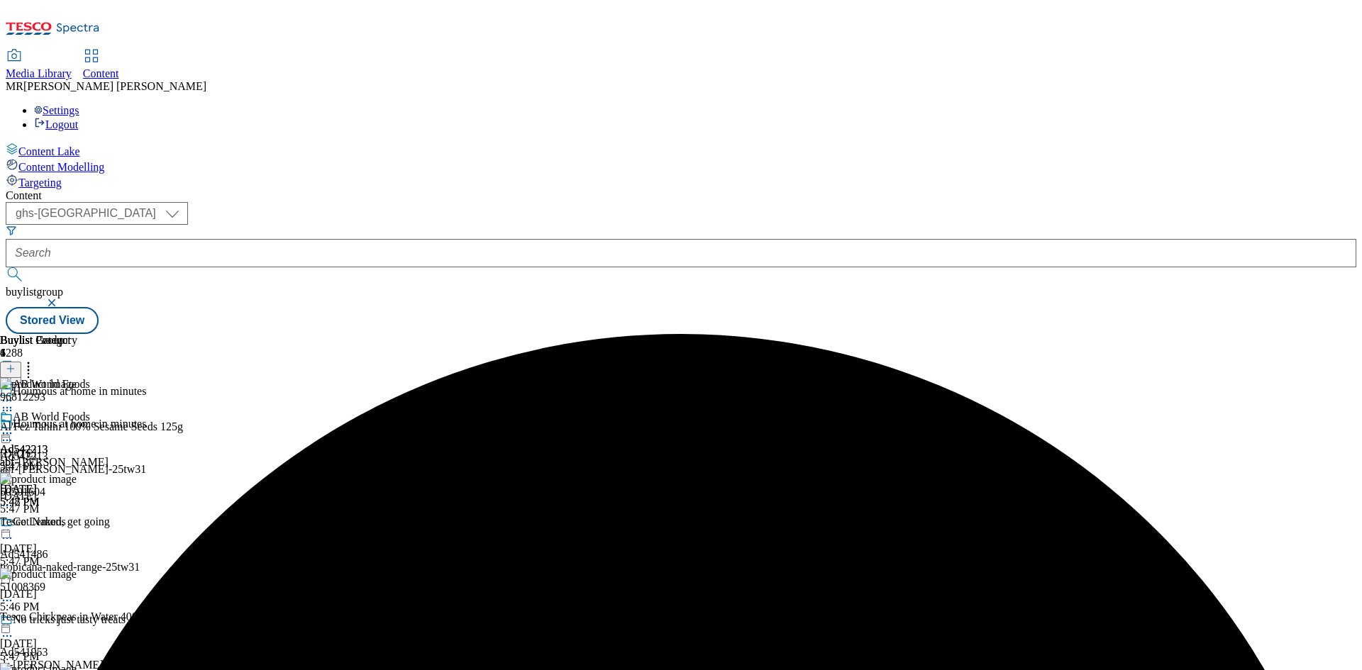
click at [48, 426] on div at bounding box center [24, 434] width 48 height 17
click at [77, 524] on span "Preview" at bounding box center [60, 529] width 33 height 11
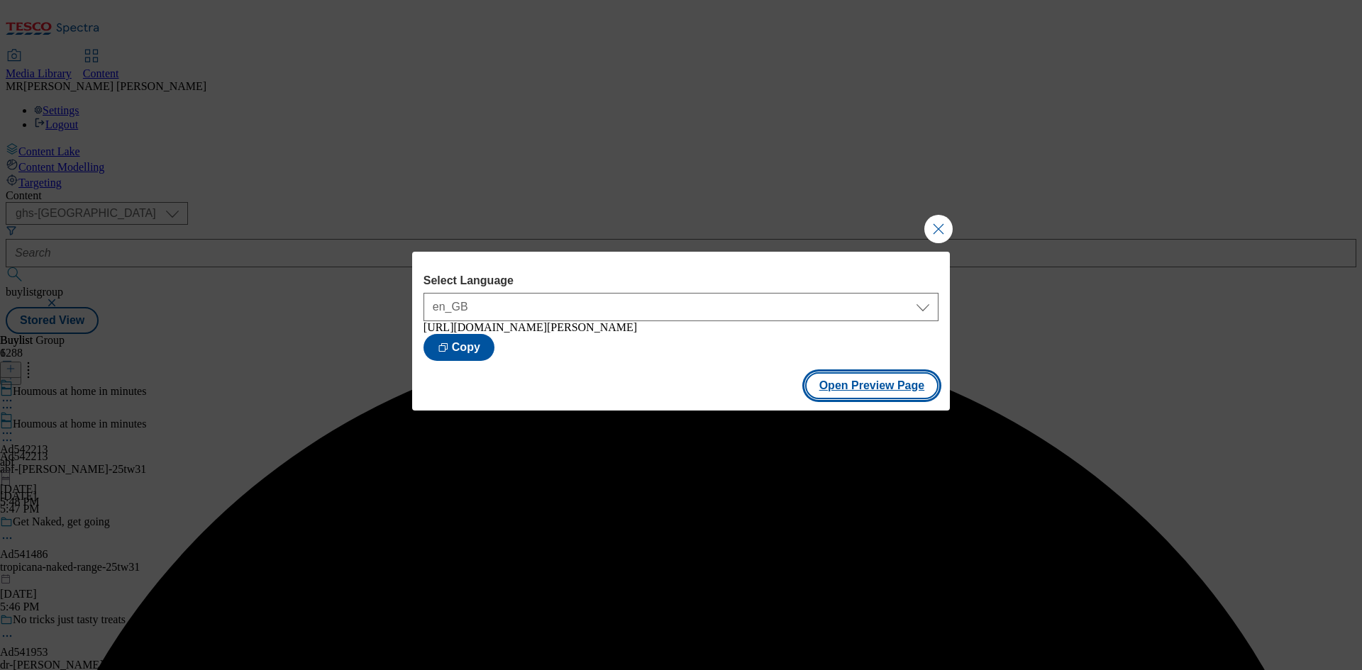
click at [855, 388] on button "Open Preview Page" at bounding box center [872, 385] width 134 height 27
click at [936, 225] on button "Close Modal" at bounding box center [938, 229] width 28 height 28
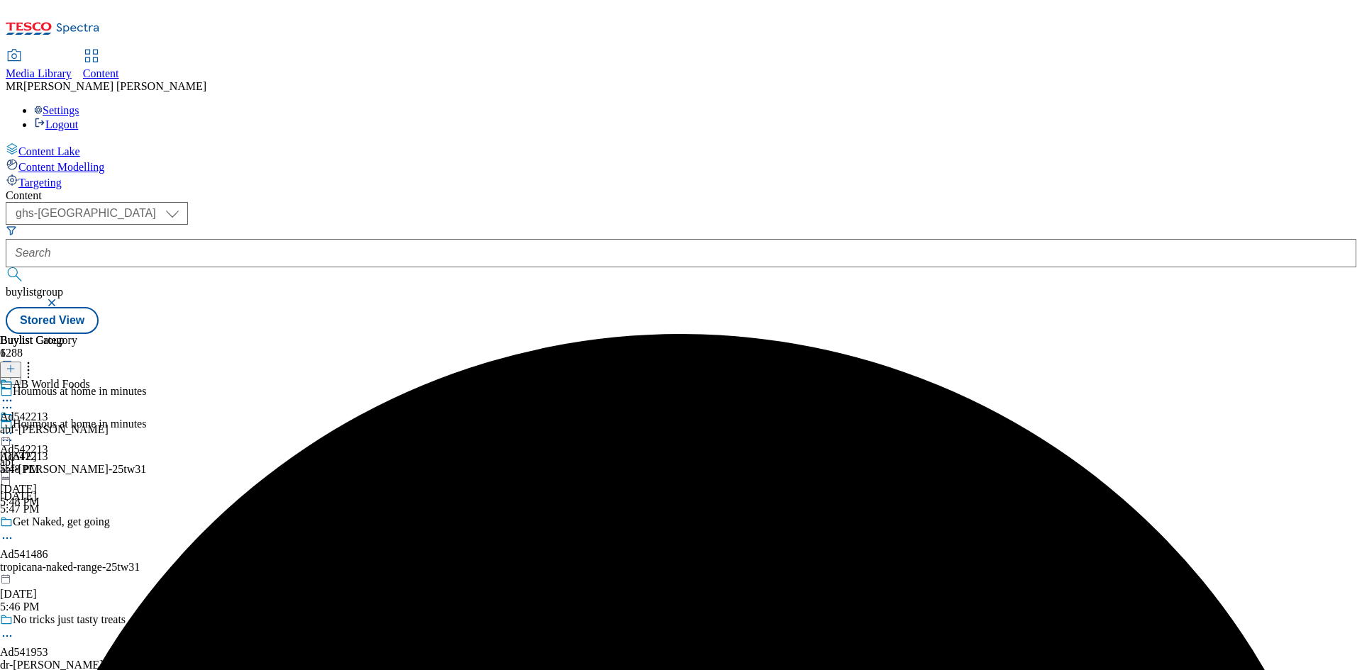
click at [14, 426] on icon at bounding box center [7, 433] width 14 height 14
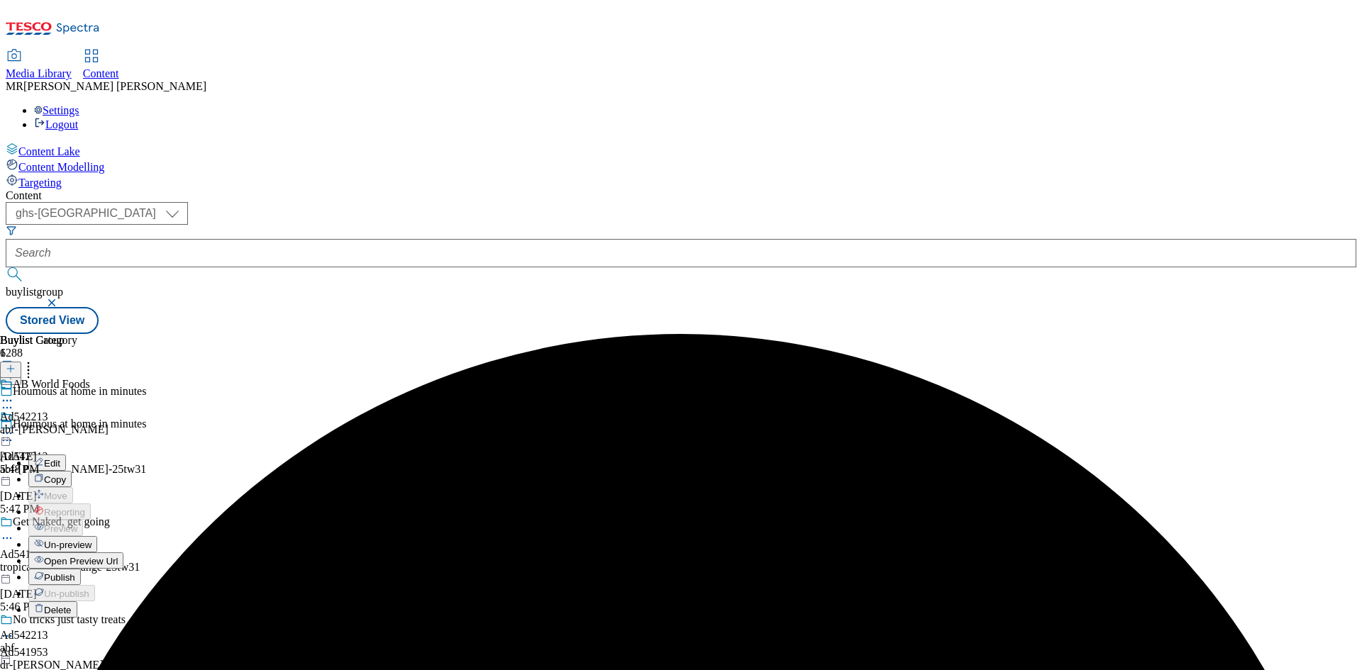
click at [75, 573] on span "Publish" at bounding box center [59, 578] width 31 height 11
